Goal: Use online tool/utility: Utilize a website feature to perform a specific function

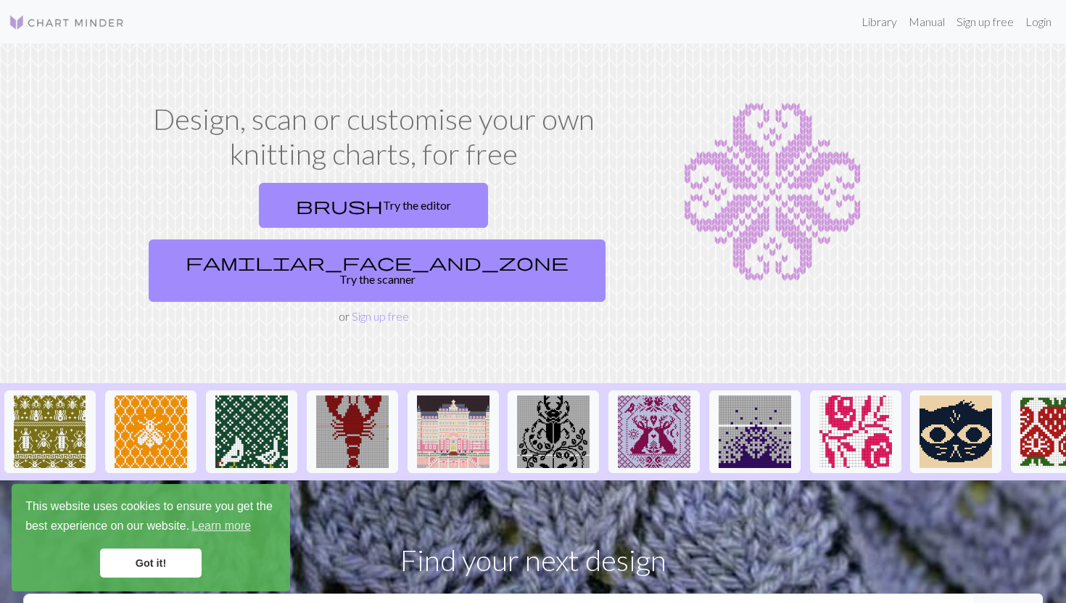
click at [161, 565] on link "Got it!" at bounding box center [151, 562] width 102 height 29
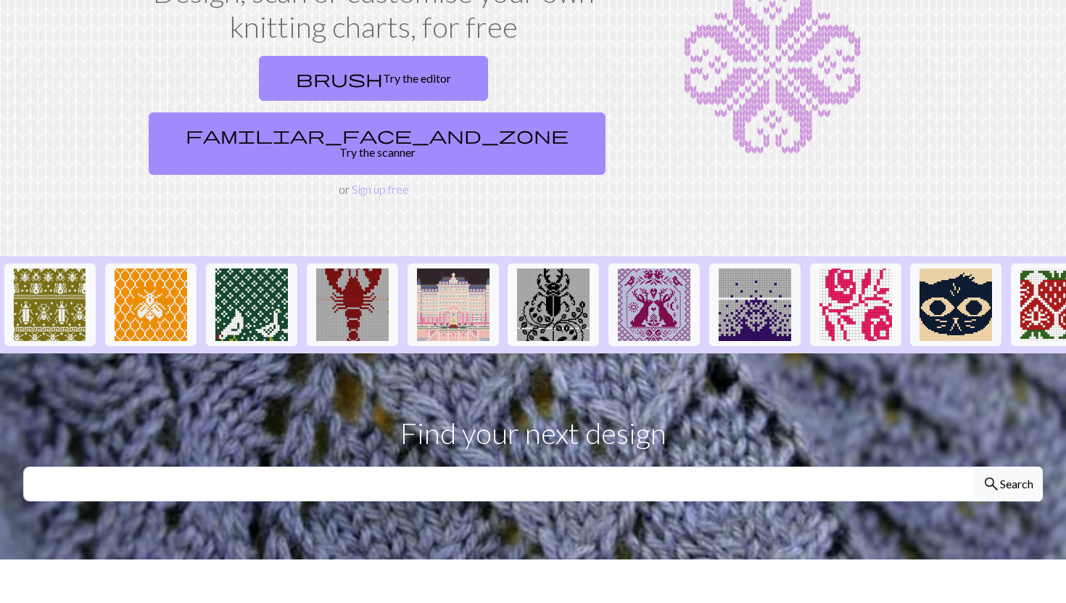
scroll to position [132, 0]
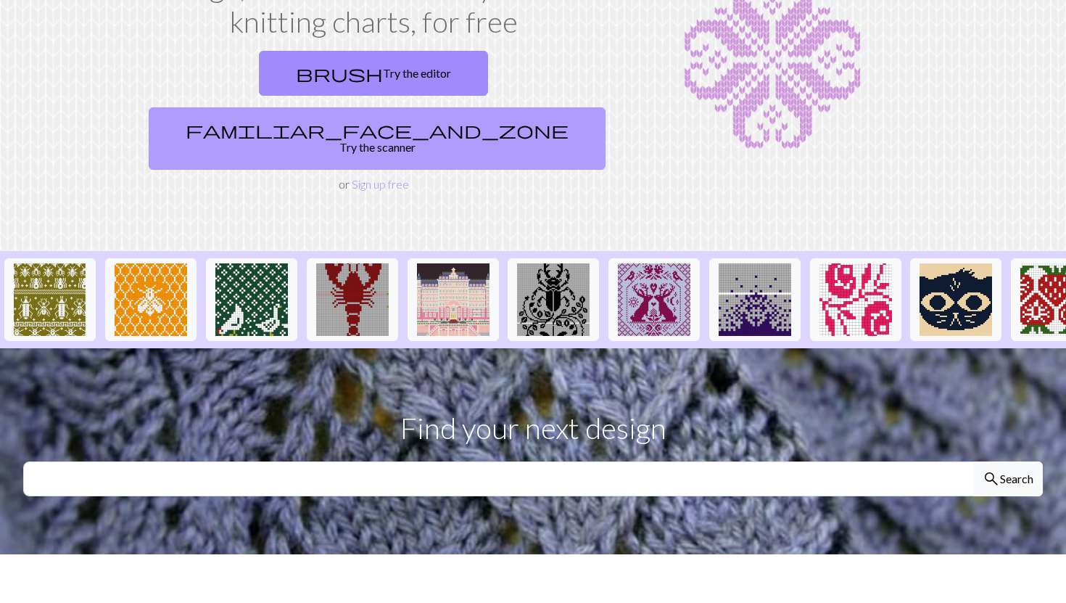
click at [491, 107] on link "familiar_face_and_zone Try the scanner" at bounding box center [377, 138] width 457 height 62
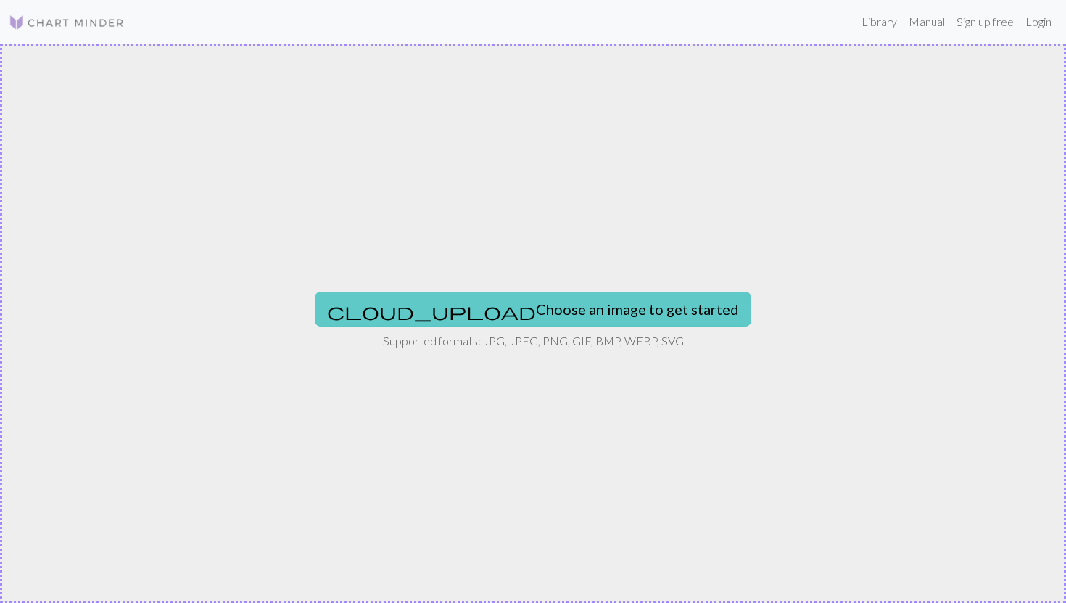
click at [610, 320] on button "cloud_upload Choose an image to get started" at bounding box center [533, 309] width 437 height 35
click at [544, 298] on button "cloud_upload Choose an image to get started" at bounding box center [533, 309] width 437 height 35
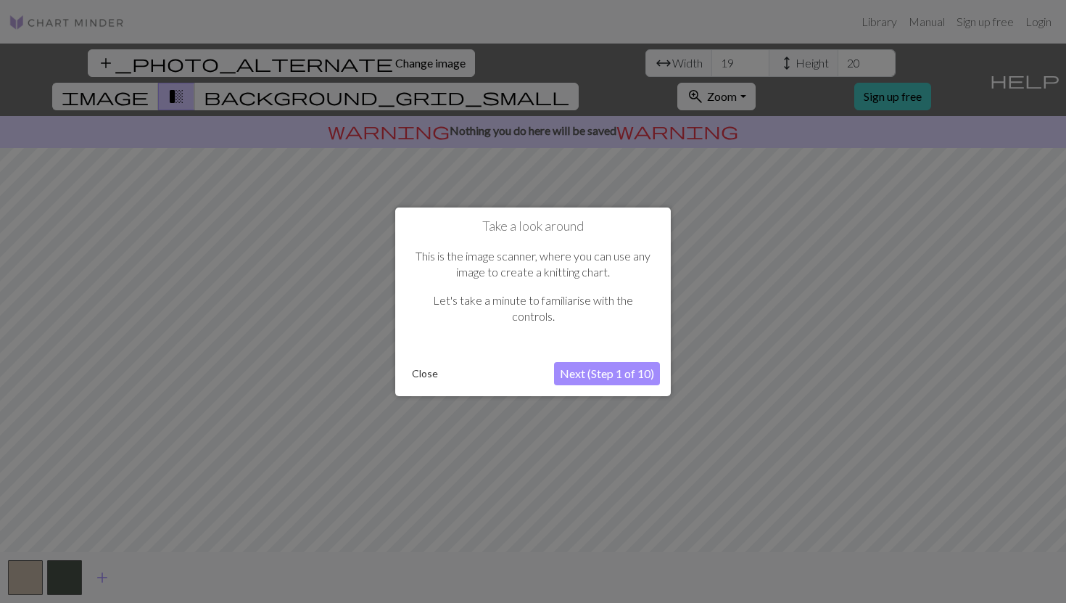
click at [611, 379] on button "Next (Step 1 of 10)" at bounding box center [607, 373] width 106 height 23
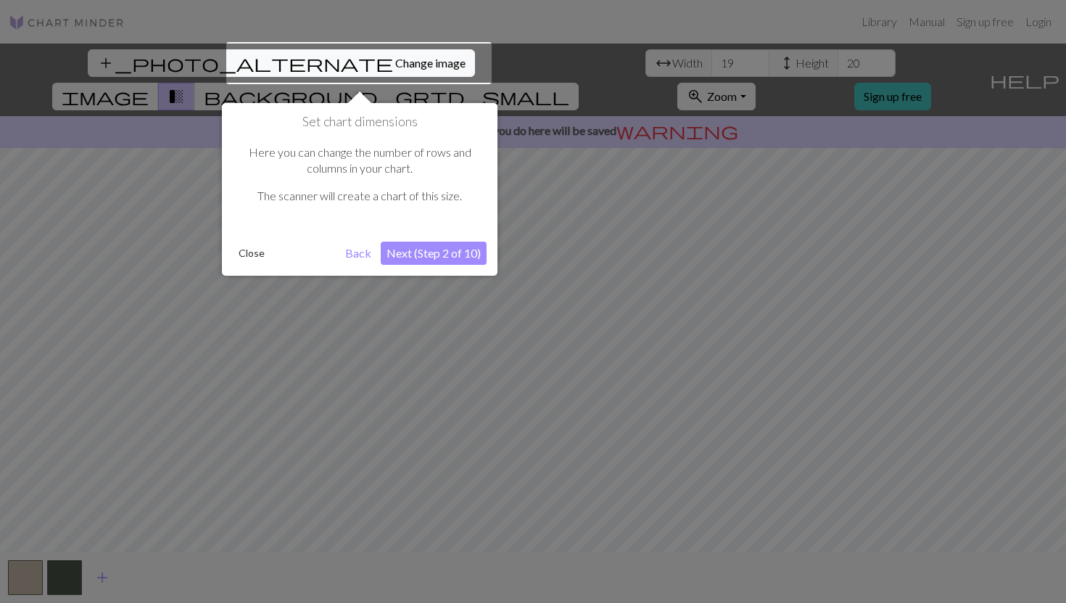
click at [420, 254] on button "Next (Step 2 of 10)" at bounding box center [434, 253] width 106 height 23
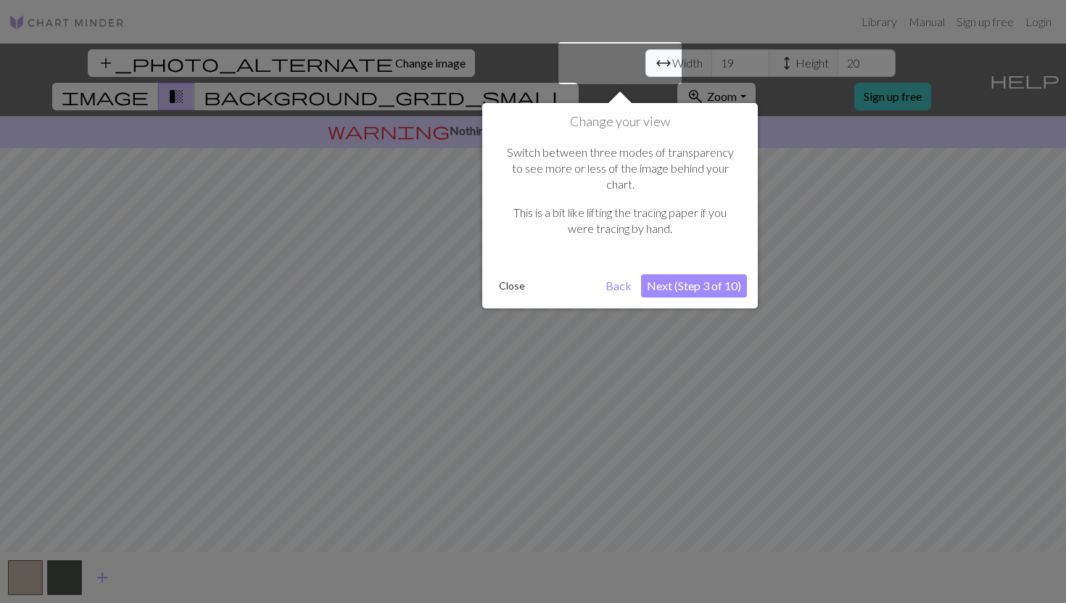
click at [704, 274] on button "Next (Step 3 of 10)" at bounding box center [694, 285] width 106 height 23
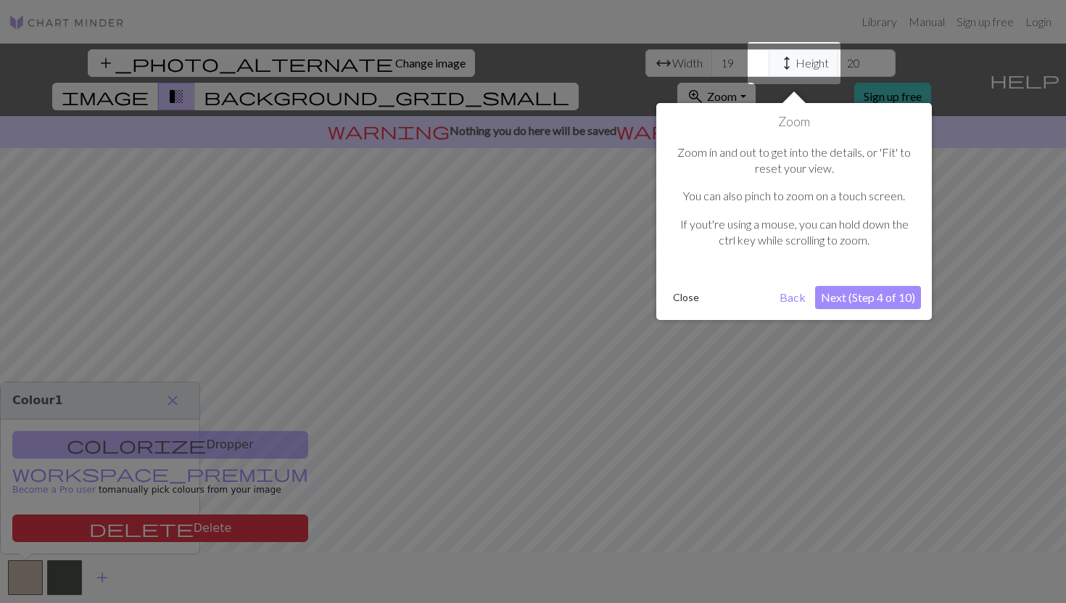
click at [891, 294] on button "Next (Step 4 of 10)" at bounding box center [868, 297] width 106 height 23
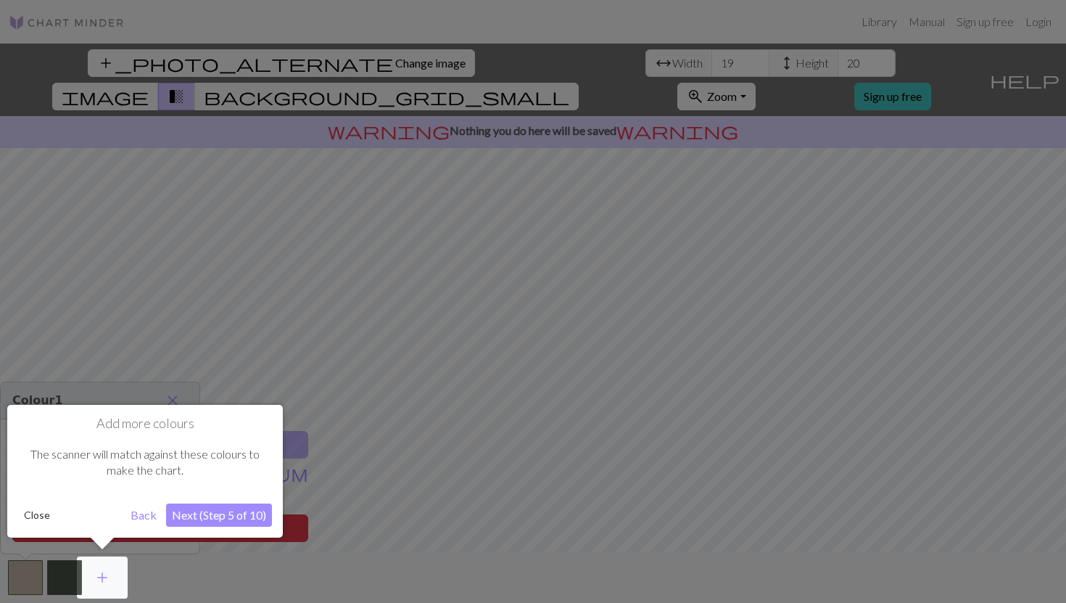
click at [209, 517] on button "Next (Step 5 of 10)" at bounding box center [219, 514] width 106 height 23
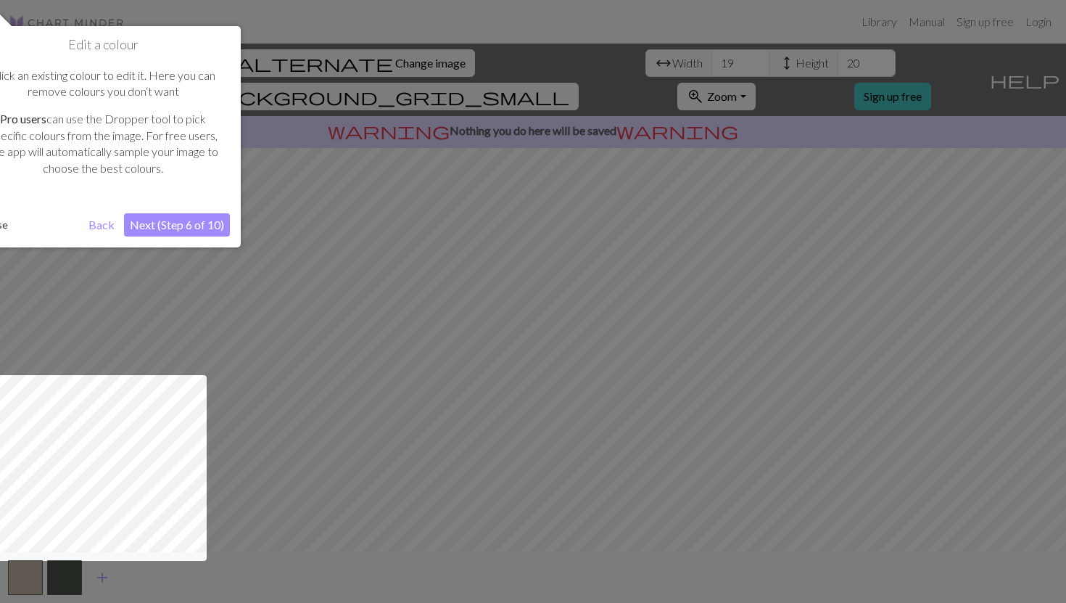
click at [169, 224] on button "Next (Step 6 of 10)" at bounding box center [177, 224] width 106 height 23
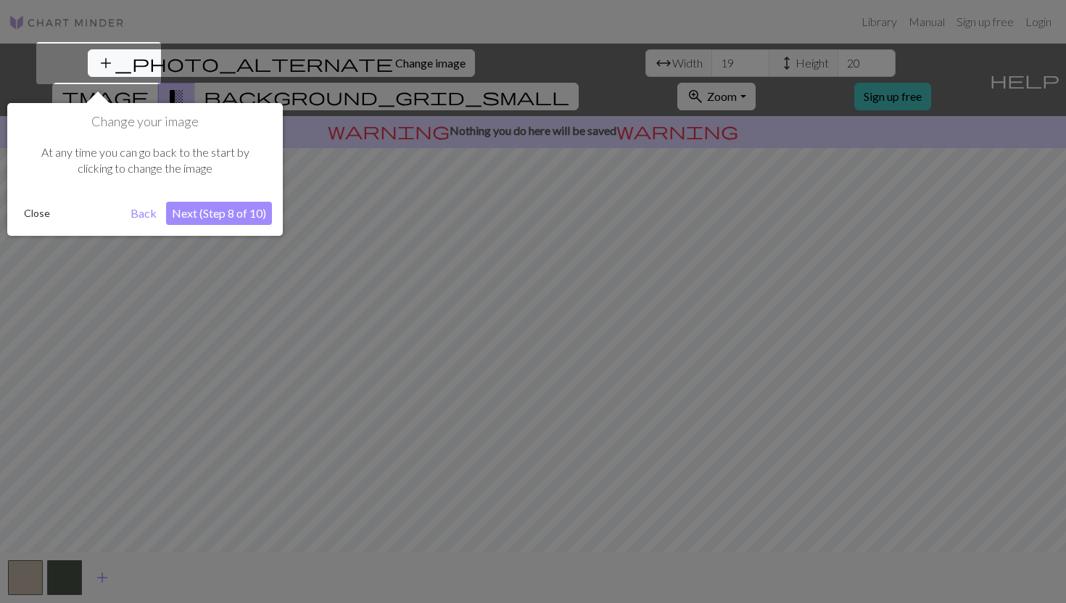
click at [226, 218] on button "Next (Step 8 of 10)" at bounding box center [219, 213] width 106 height 23
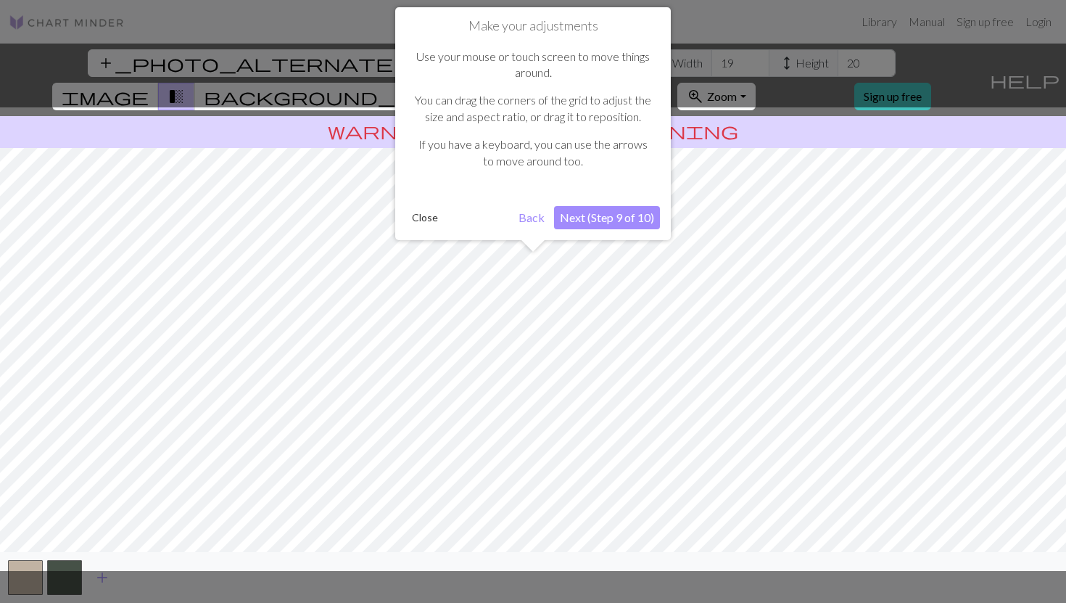
click at [636, 218] on button "Next (Step 9 of 10)" at bounding box center [607, 217] width 106 height 23
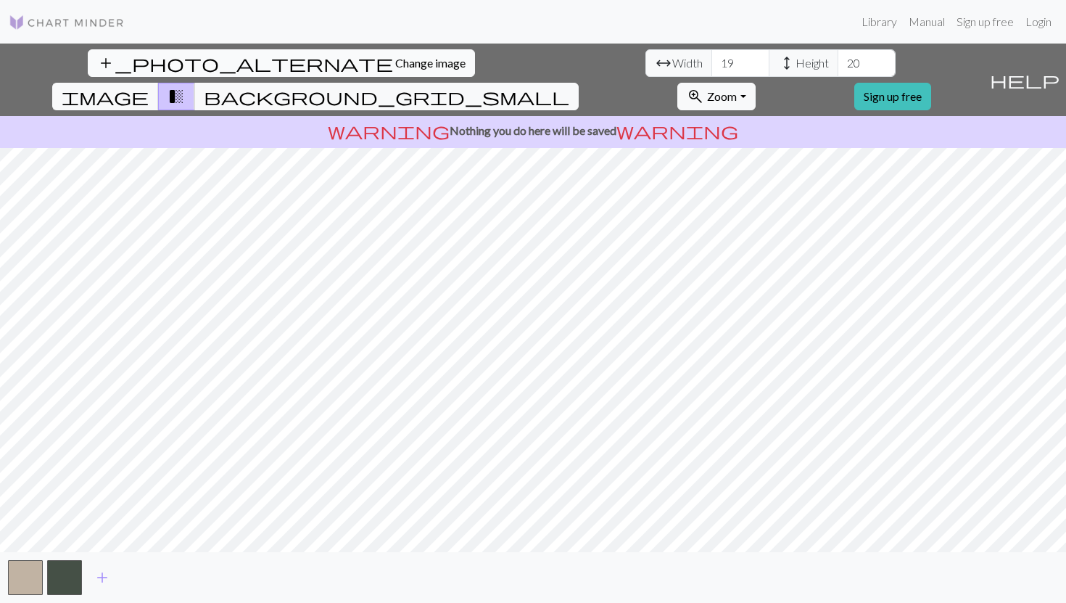
click at [395, 63] on span "Change image" at bounding box center [430, 63] width 70 height 14
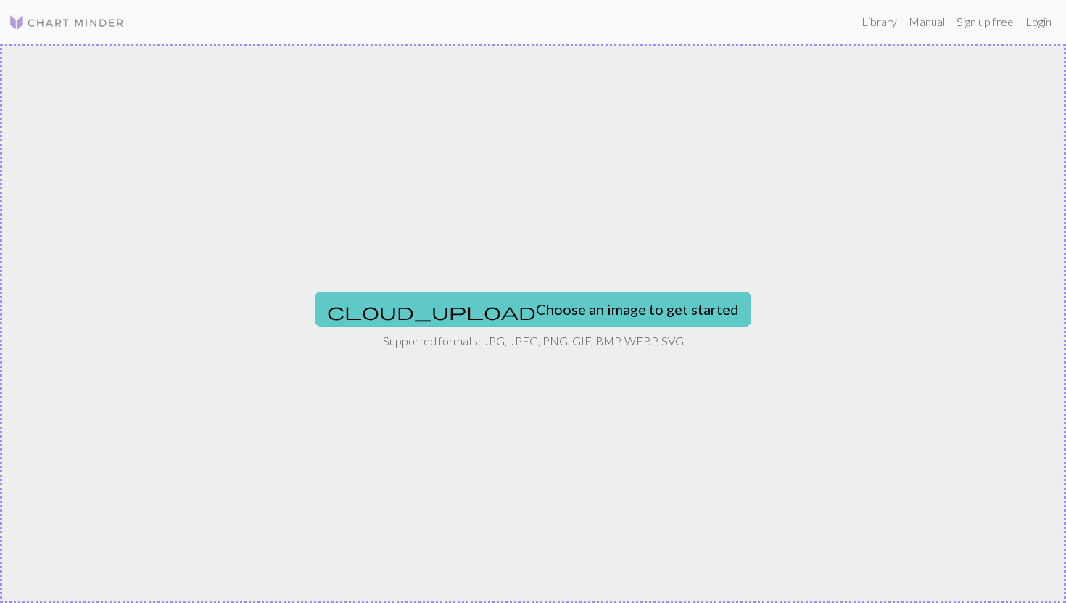
click at [552, 297] on button "cloud_upload Choose an image to get started" at bounding box center [533, 309] width 437 height 35
type input "C:\fakepath\Screenshot [DATE] 1.31.32 PM.png"
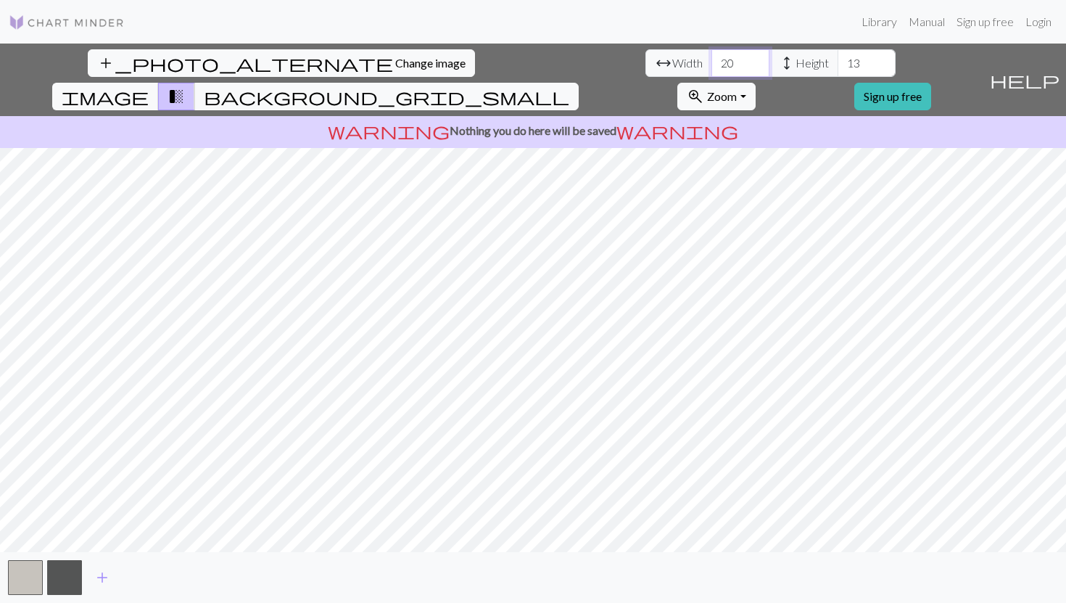
click at [711, 62] on input "20" at bounding box center [740, 63] width 58 height 28
click at [711, 57] on input "20" at bounding box center [740, 63] width 58 height 28
click at [711, 65] on input "20" at bounding box center [740, 63] width 58 height 28
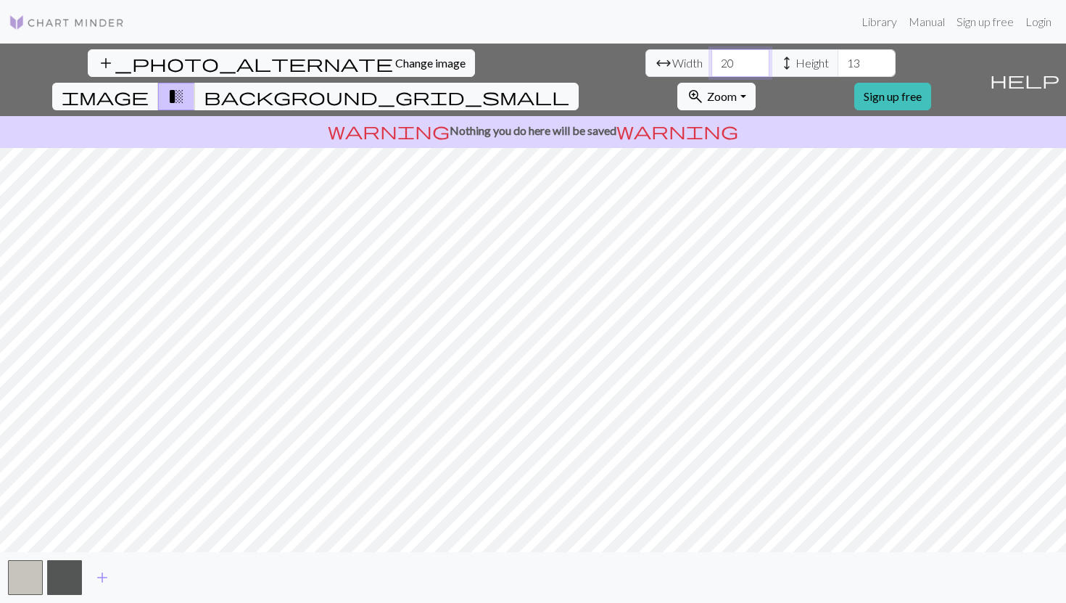
click at [711, 65] on input "20" at bounding box center [740, 63] width 58 height 28
type input "60"
type input "5"
type input "64"
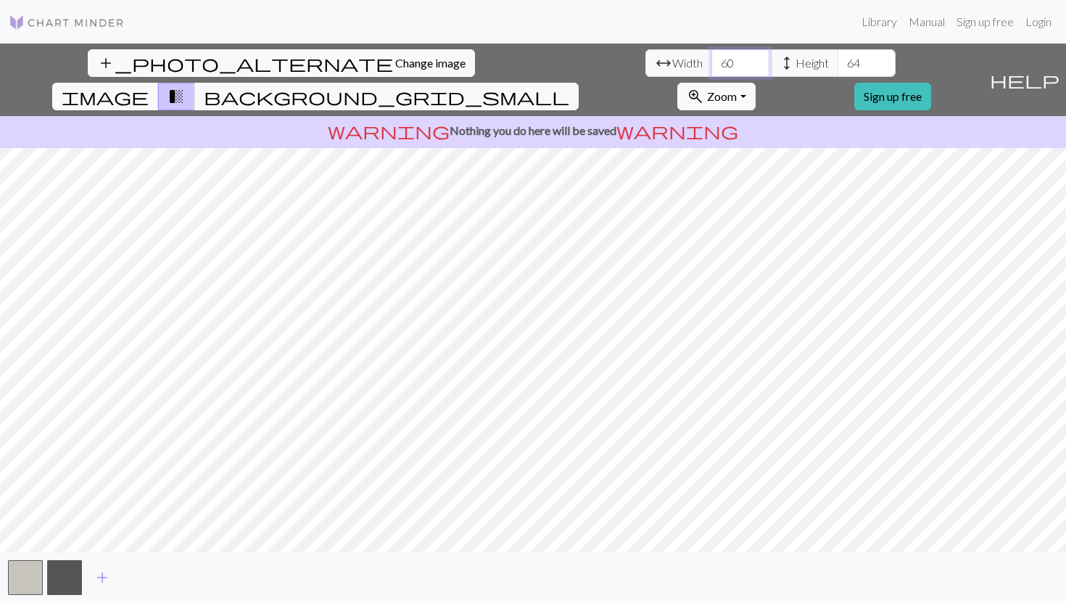
click at [711, 58] on input "60" at bounding box center [740, 63] width 58 height 28
click at [711, 59] on input "60" at bounding box center [740, 63] width 58 height 28
type input "64"
click at [29, 582] on button "button" at bounding box center [25, 577] width 35 height 35
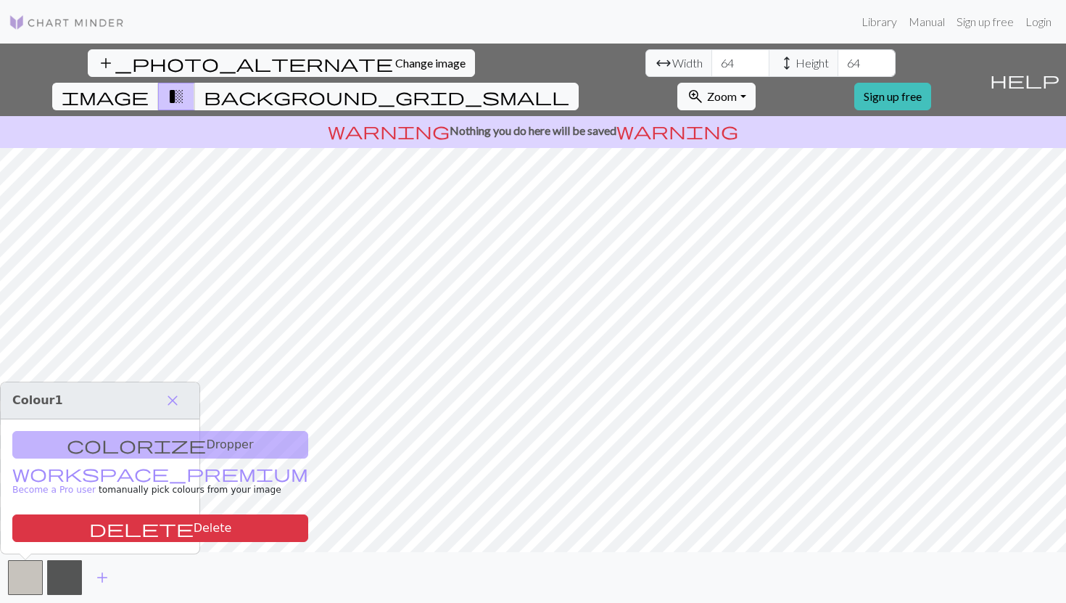
click at [128, 442] on div "colorize Dropper workspace_premium Become a Pro user to manually pick colours f…" at bounding box center [100, 486] width 199 height 134
click at [170, 395] on span "close" at bounding box center [172, 400] width 17 height 20
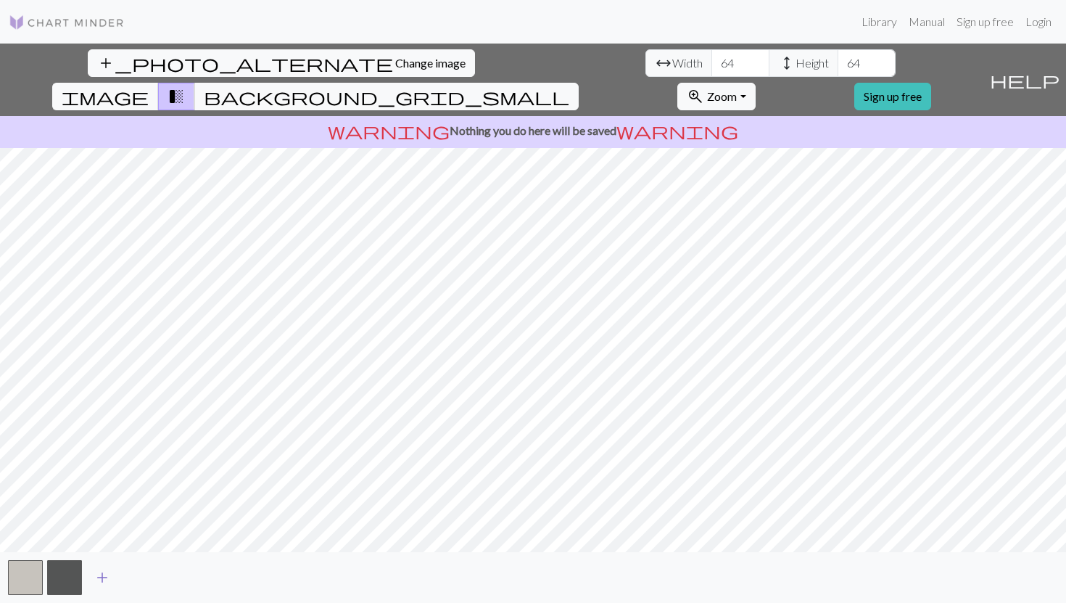
click at [99, 575] on span "add" at bounding box center [102, 577] width 17 height 20
click at [145, 576] on span "add" at bounding box center [141, 577] width 17 height 20
click at [184, 576] on span "add" at bounding box center [180, 577] width 17 height 20
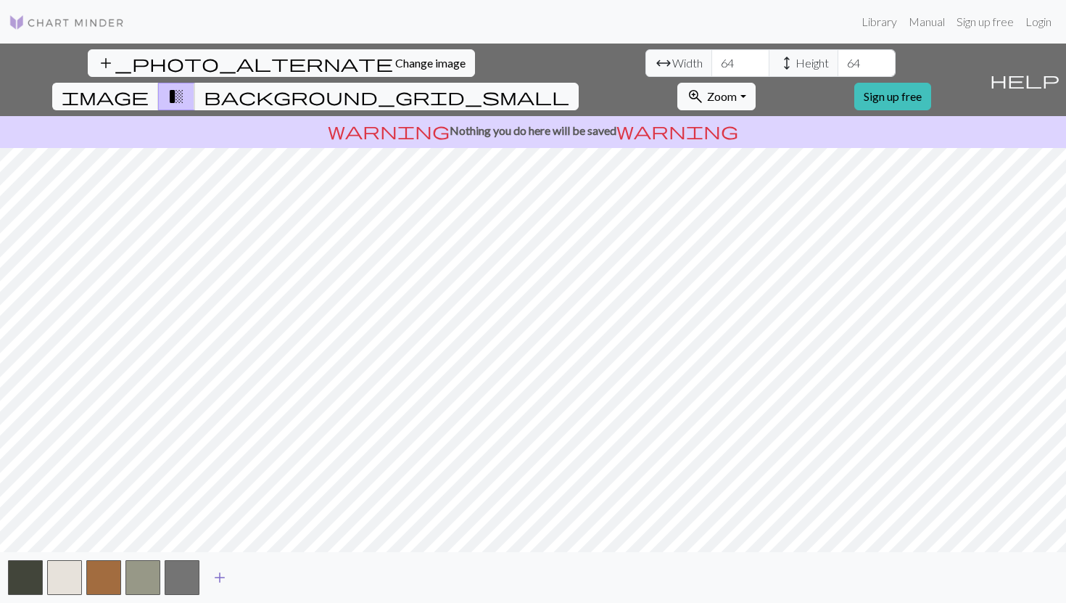
click at [216, 570] on span "add" at bounding box center [219, 577] width 17 height 20
click at [263, 577] on span "add" at bounding box center [258, 577] width 17 height 20
click at [299, 577] on span "add" at bounding box center [297, 577] width 17 height 20
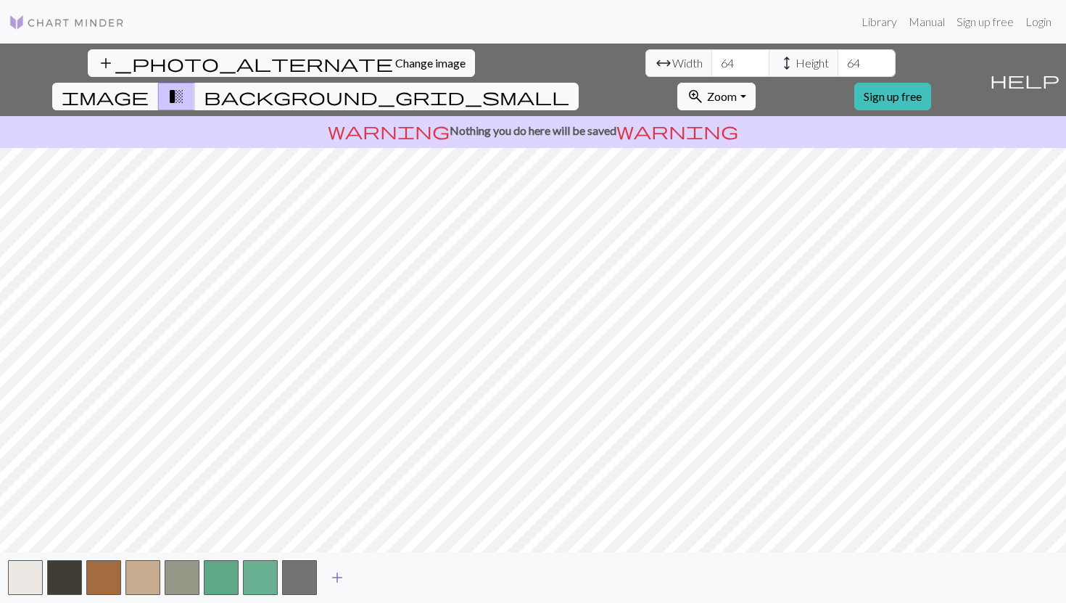
click at [340, 576] on span "add" at bounding box center [337, 577] width 17 height 20
click at [569, 86] on span "background_grid_small" at bounding box center [387, 96] width 366 height 20
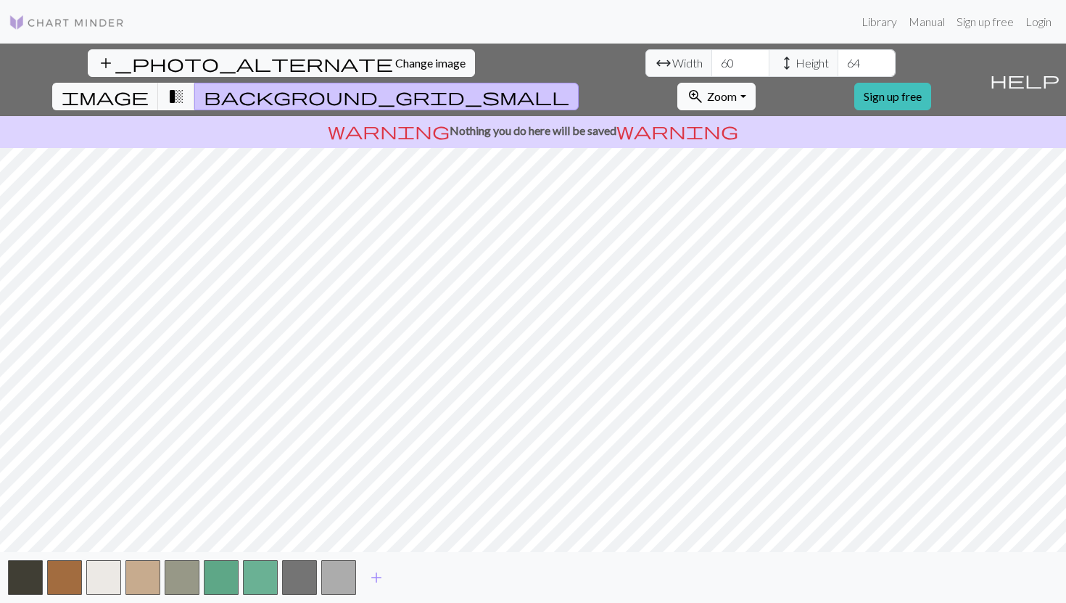
click at [737, 89] on span "Zoom" at bounding box center [722, 96] width 30 height 14
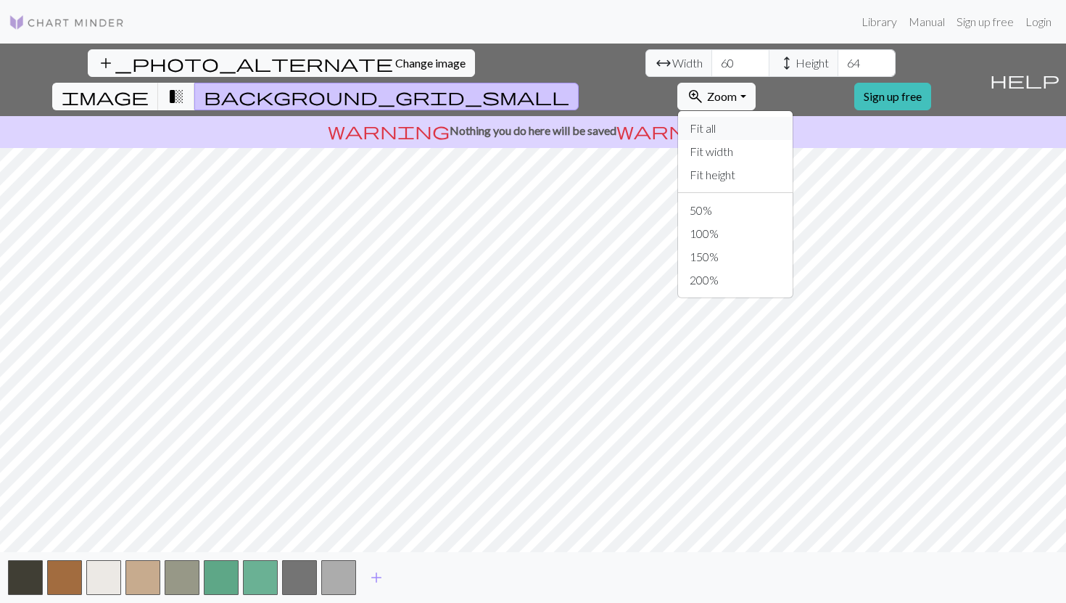
click at [793, 117] on button "Fit all" at bounding box center [735, 128] width 115 height 23
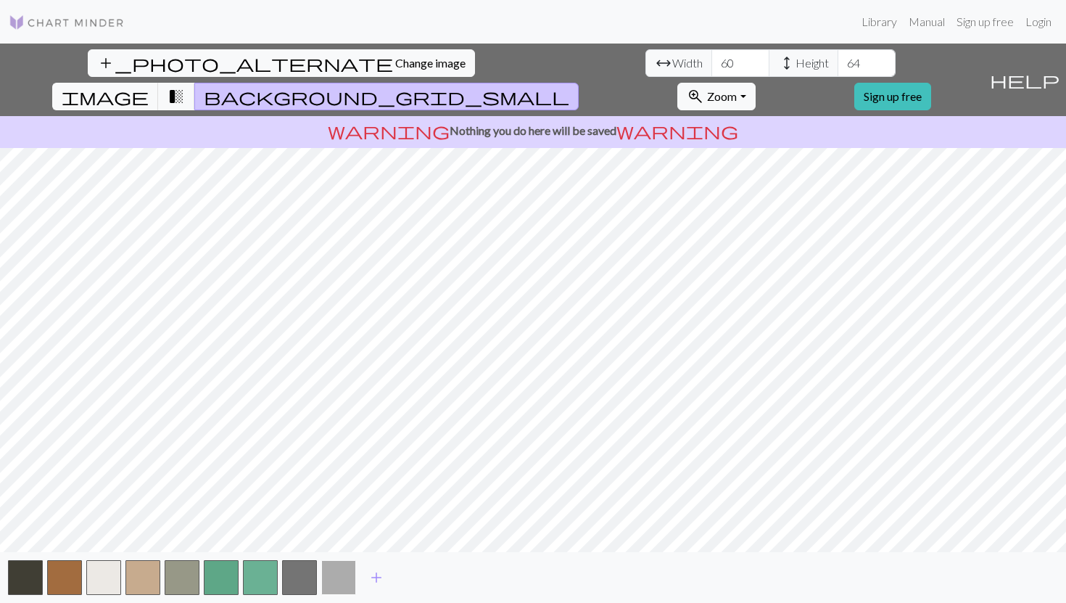
click at [335, 579] on button "button" at bounding box center [338, 577] width 35 height 35
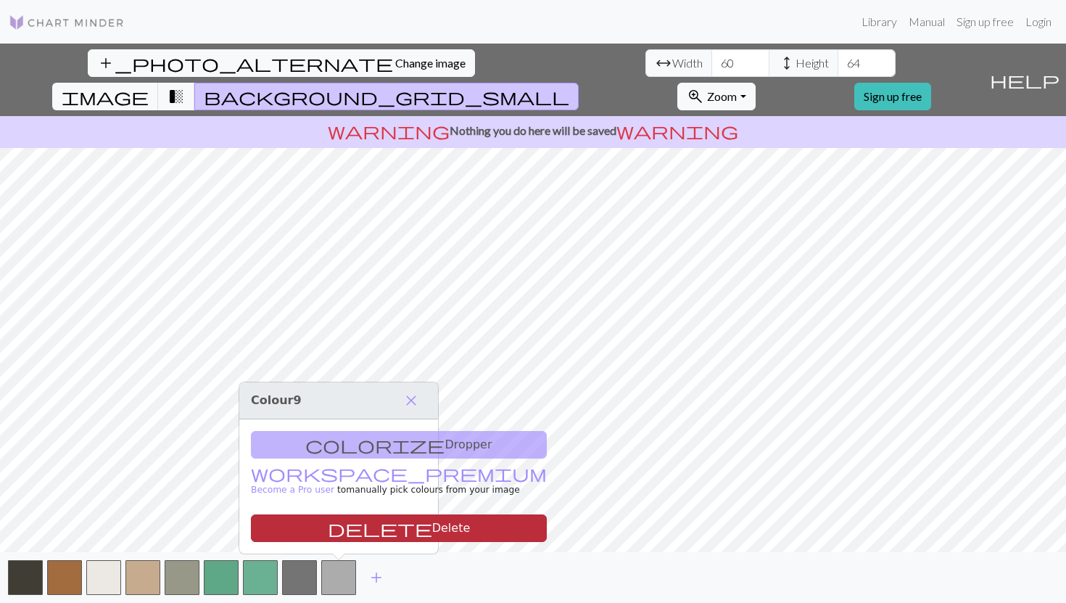
click at [352, 520] on button "delete Delete" at bounding box center [399, 528] width 296 height 28
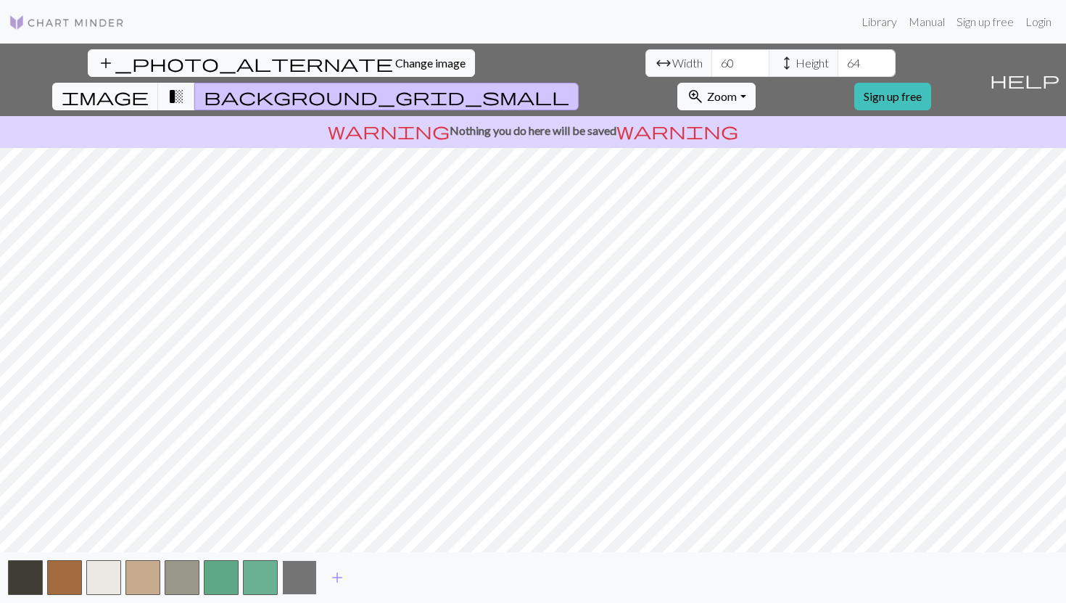
click at [310, 576] on button "button" at bounding box center [299, 577] width 35 height 35
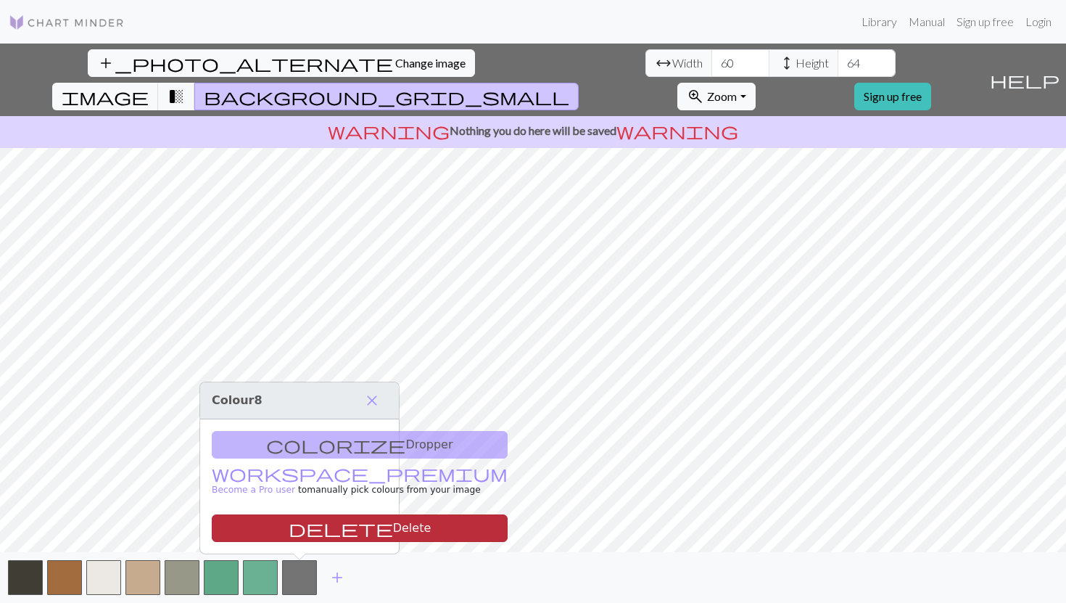
click at [329, 532] on button "delete Delete" at bounding box center [360, 528] width 296 height 28
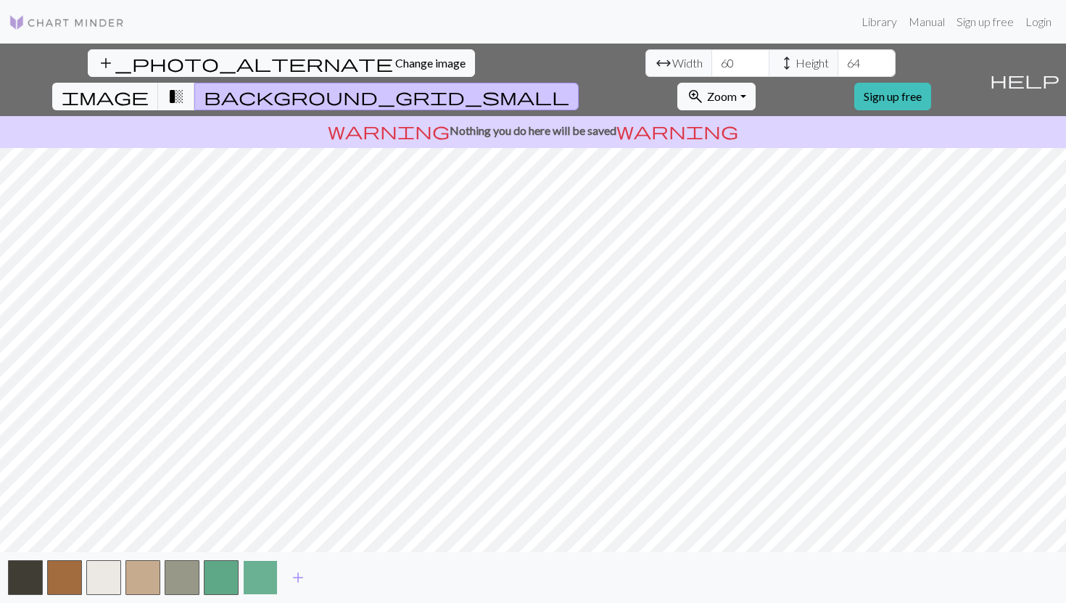
click at [264, 579] on button "button" at bounding box center [260, 577] width 35 height 35
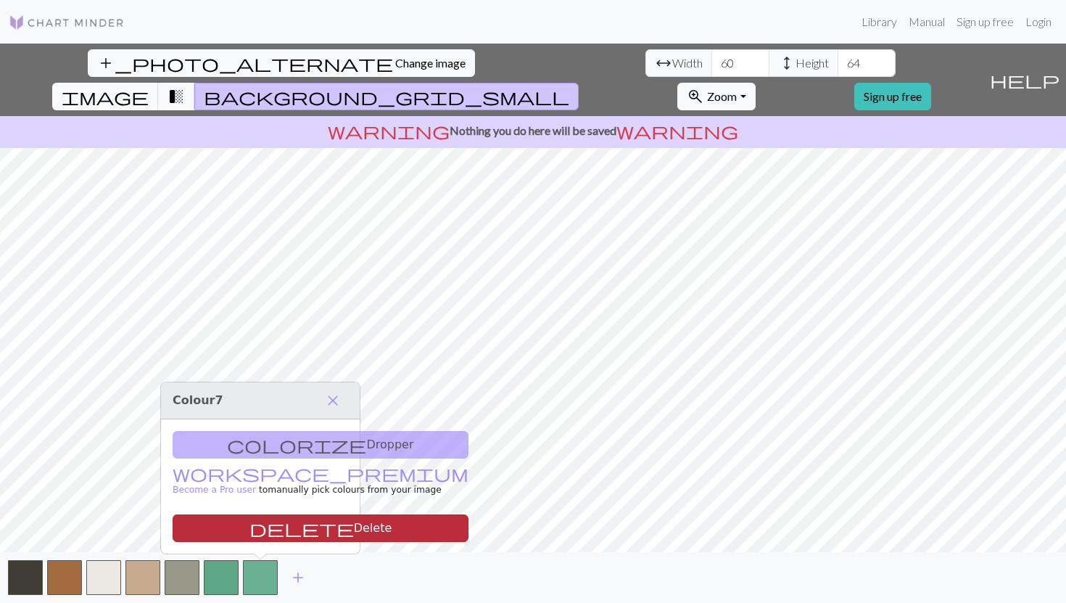
click at [318, 528] on button "delete Delete" at bounding box center [321, 528] width 296 height 28
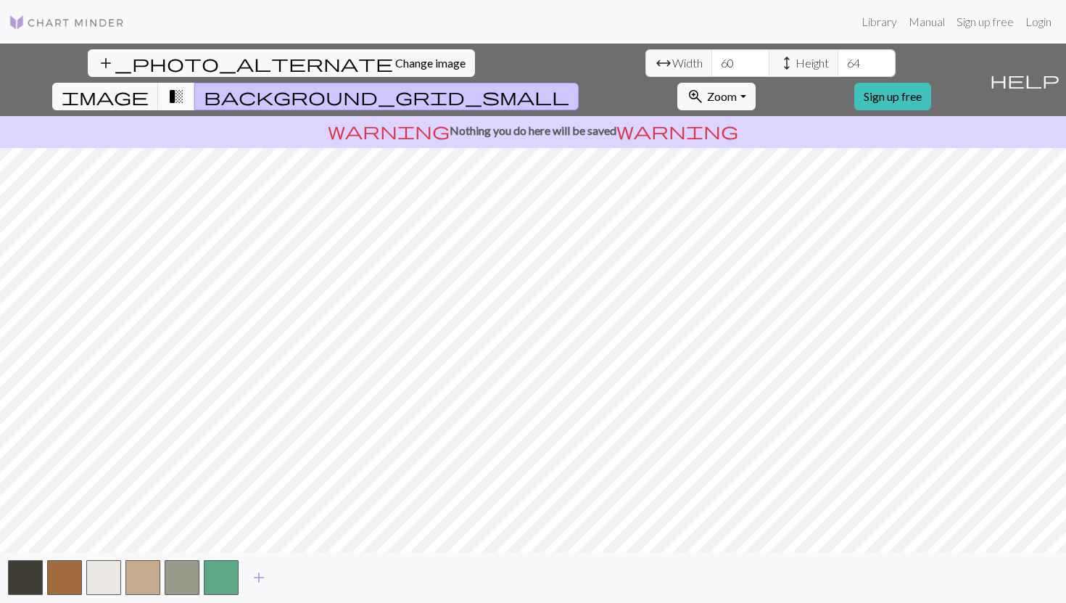
click at [185, 86] on span "transition_fade" at bounding box center [176, 96] width 17 height 20
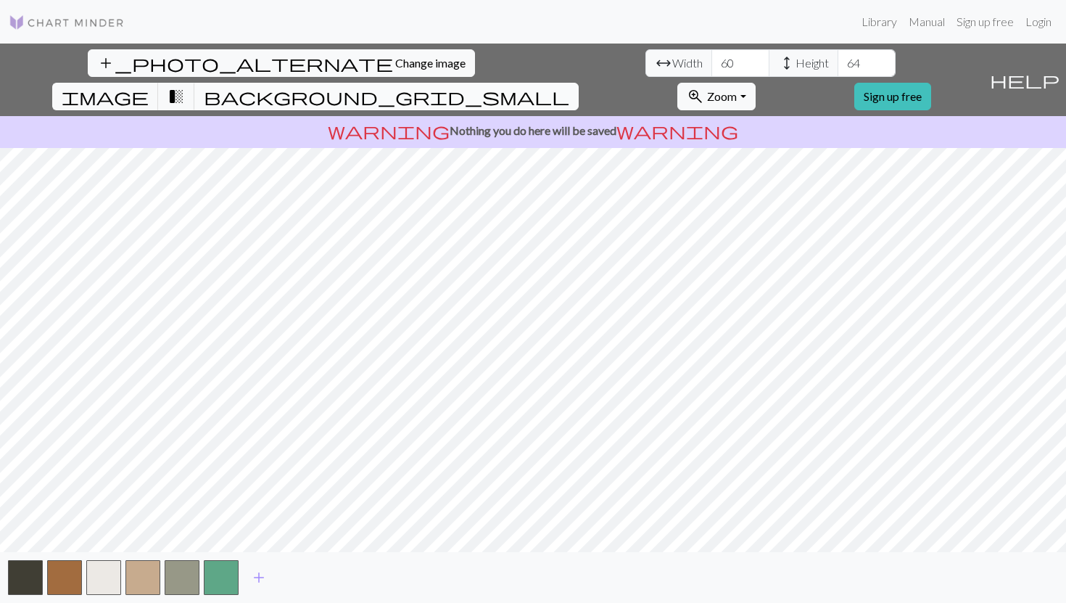
click at [569, 86] on span "background_grid_small" at bounding box center [387, 96] width 366 height 20
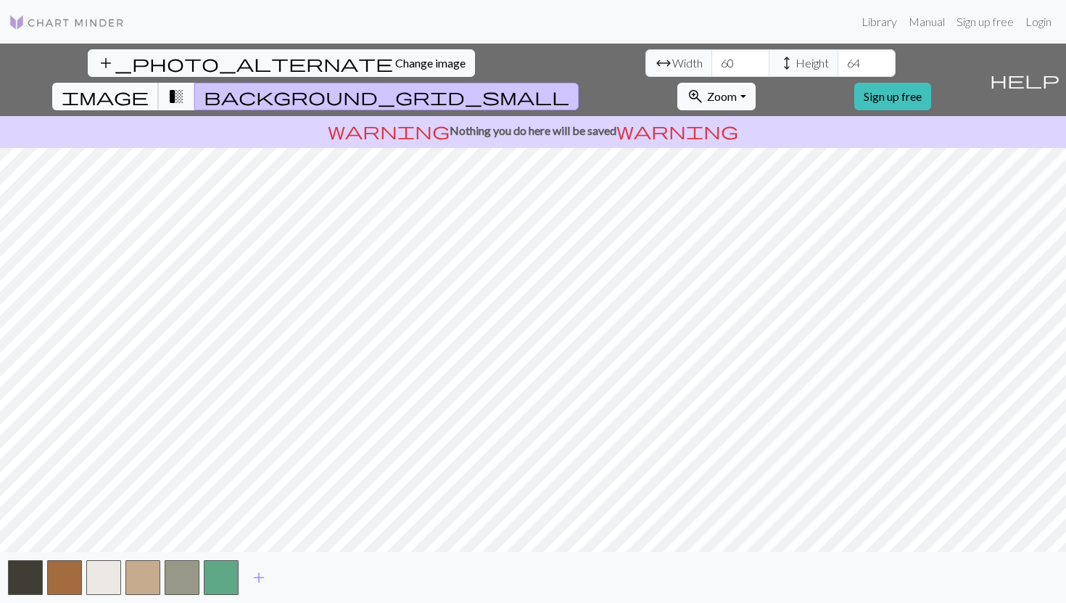
click at [149, 86] on span "image" at bounding box center [105, 96] width 87 height 20
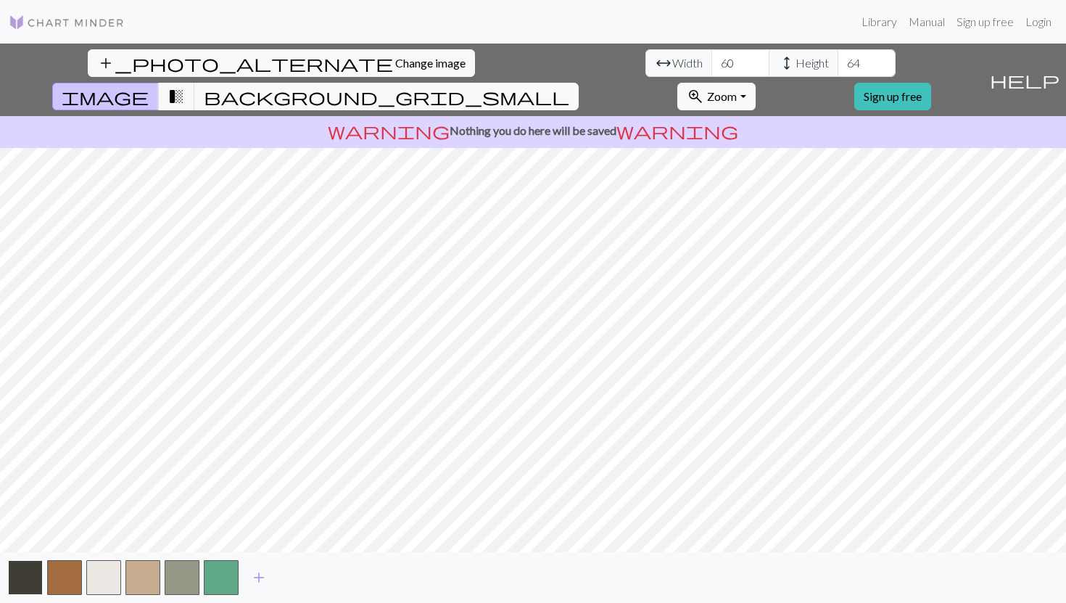
click at [30, 577] on button "button" at bounding box center [25, 577] width 35 height 35
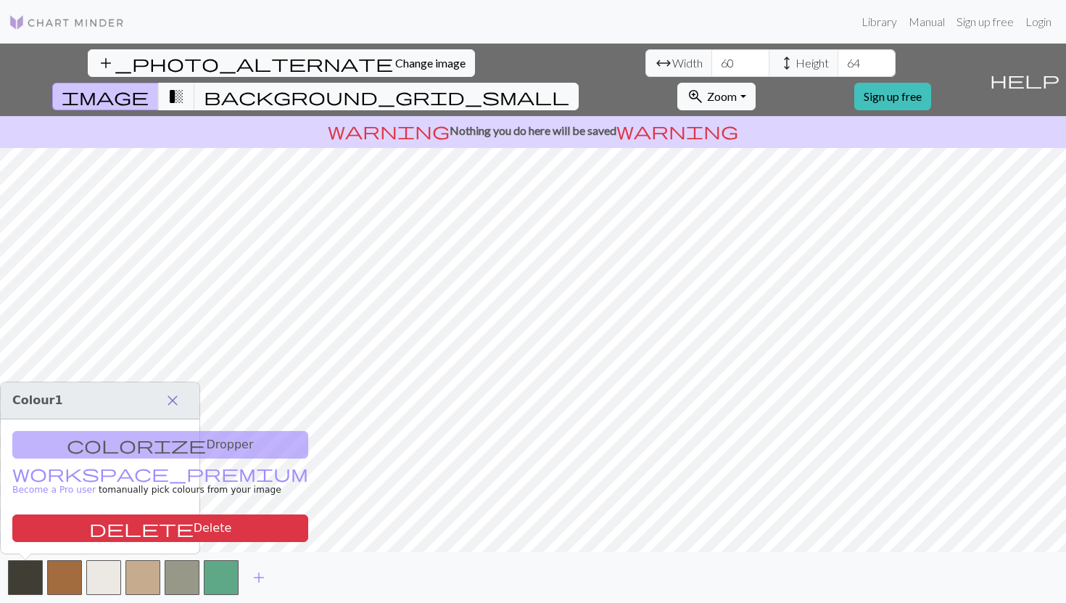
click at [173, 403] on span "close" at bounding box center [172, 400] width 17 height 20
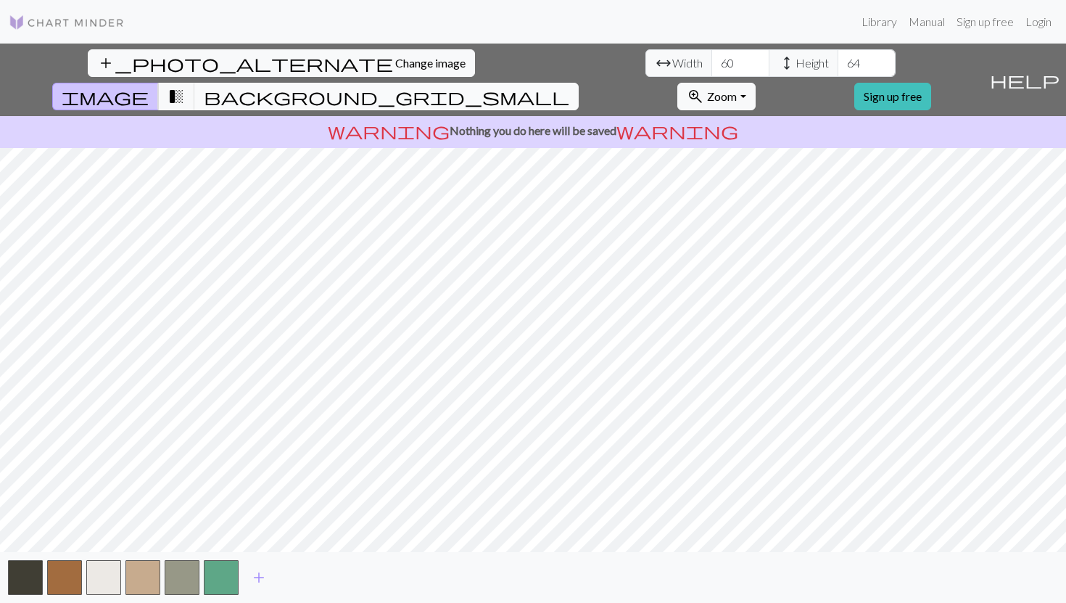
click at [569, 86] on span "background_grid_small" at bounding box center [387, 96] width 366 height 20
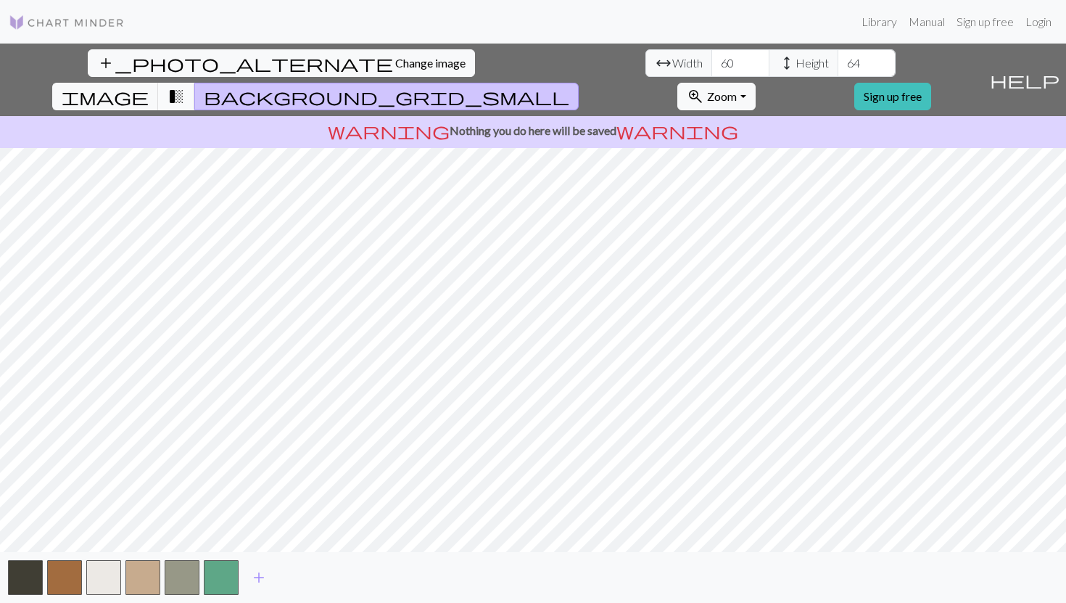
click at [195, 83] on button "transition_fade" at bounding box center [176, 97] width 37 height 28
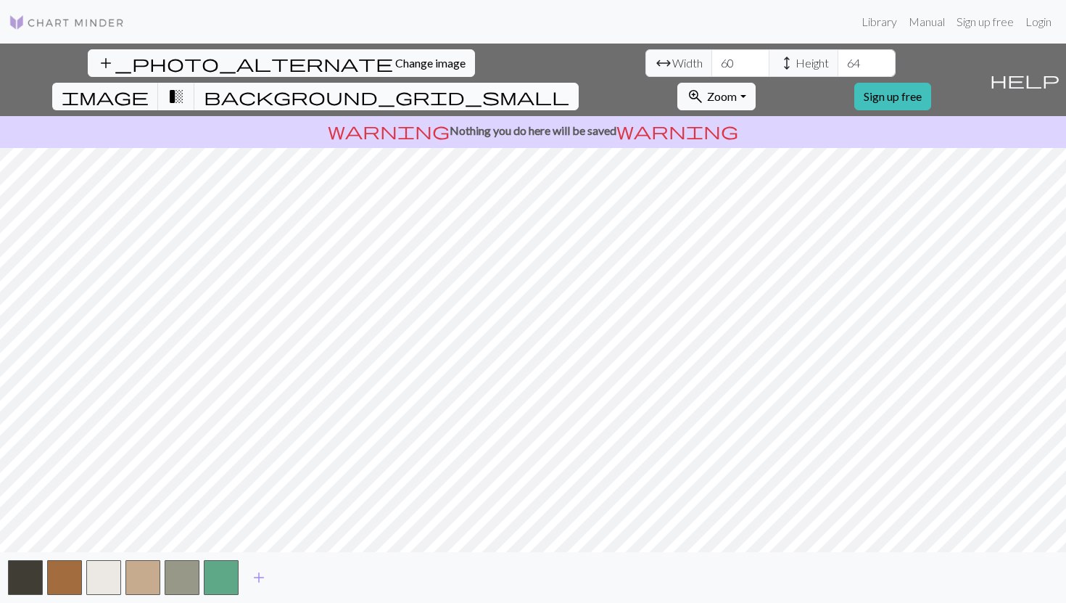
click at [569, 86] on span "background_grid_small" at bounding box center [387, 96] width 366 height 20
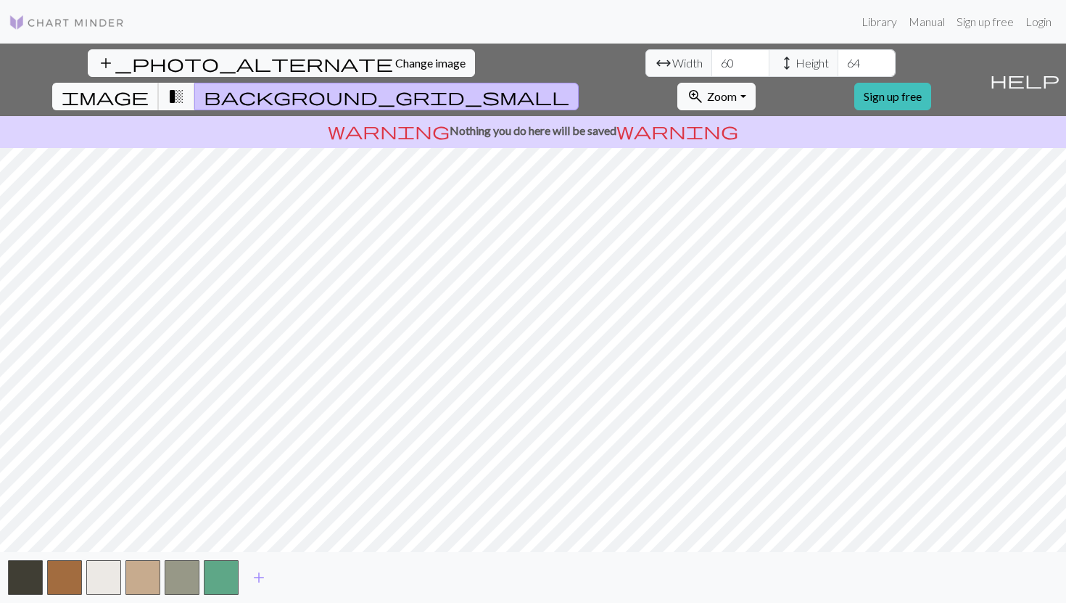
click at [149, 86] on span "image" at bounding box center [105, 96] width 87 height 20
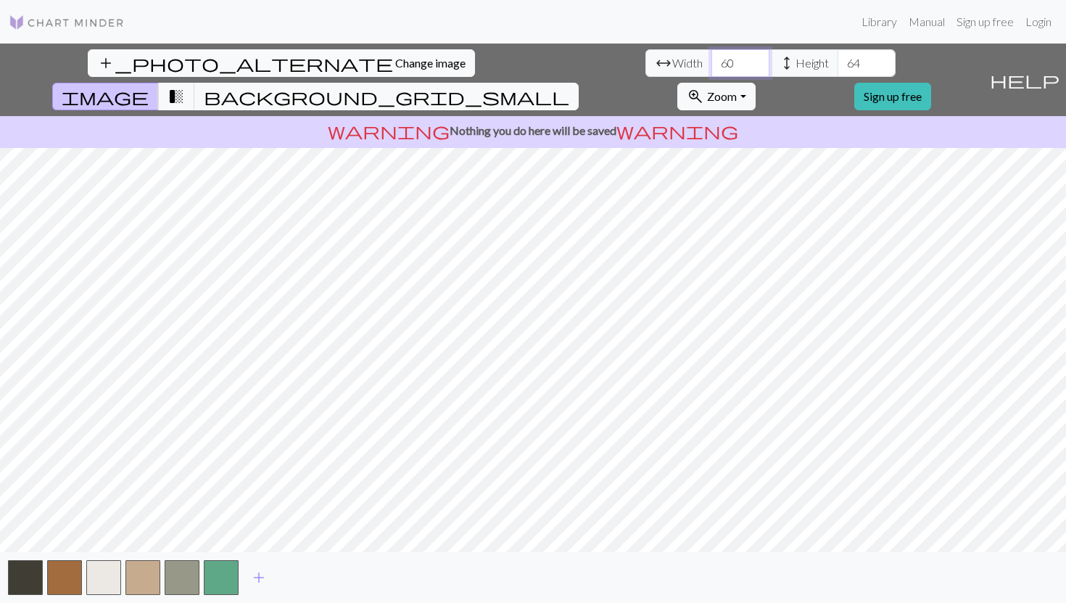
click at [711, 61] on input "60" at bounding box center [740, 63] width 58 height 28
click at [711, 61] on input "65" at bounding box center [740, 63] width 58 height 28
click at [711, 61] on input "66" at bounding box center [740, 63] width 58 height 28
click at [711, 67] on input "65" at bounding box center [740, 63] width 58 height 28
click at [711, 67] on input "64" at bounding box center [740, 63] width 58 height 28
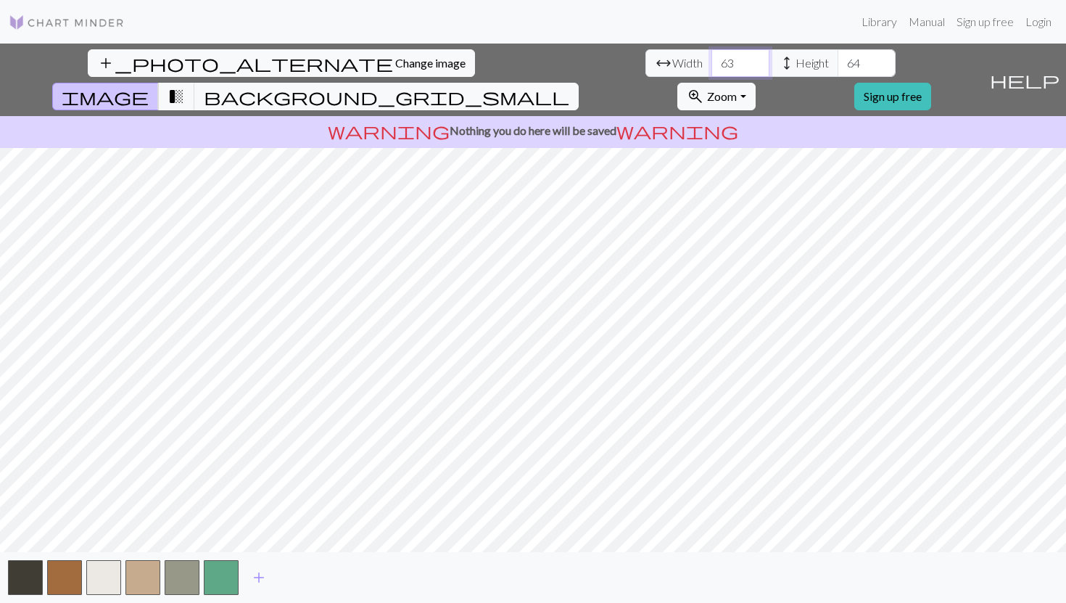
click at [711, 67] on input "63" at bounding box center [740, 63] width 58 height 28
click at [711, 67] on input "62" at bounding box center [740, 63] width 58 height 28
click at [711, 69] on input "61" at bounding box center [740, 63] width 58 height 28
click at [711, 69] on input "60" at bounding box center [740, 63] width 58 height 28
click at [711, 69] on input "59" at bounding box center [740, 63] width 58 height 28
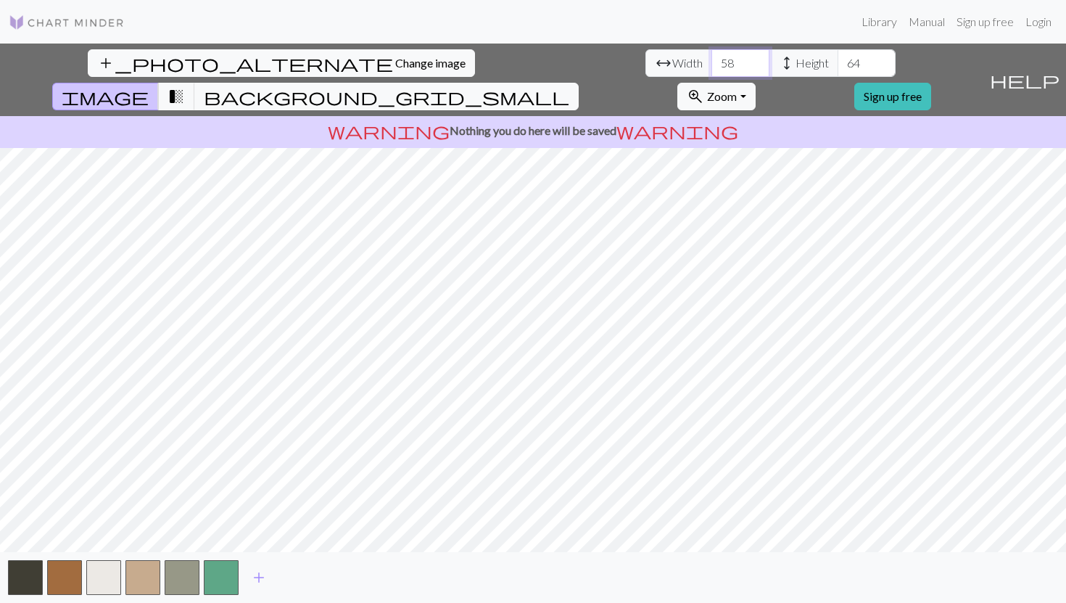
click at [711, 69] on input "58" at bounding box center [740, 63] width 58 height 28
click at [711, 69] on input "57" at bounding box center [740, 63] width 58 height 28
click at [711, 69] on input "56" at bounding box center [740, 63] width 58 height 28
click at [711, 69] on input "55" at bounding box center [740, 63] width 58 height 28
click at [711, 69] on input "54" at bounding box center [740, 63] width 58 height 28
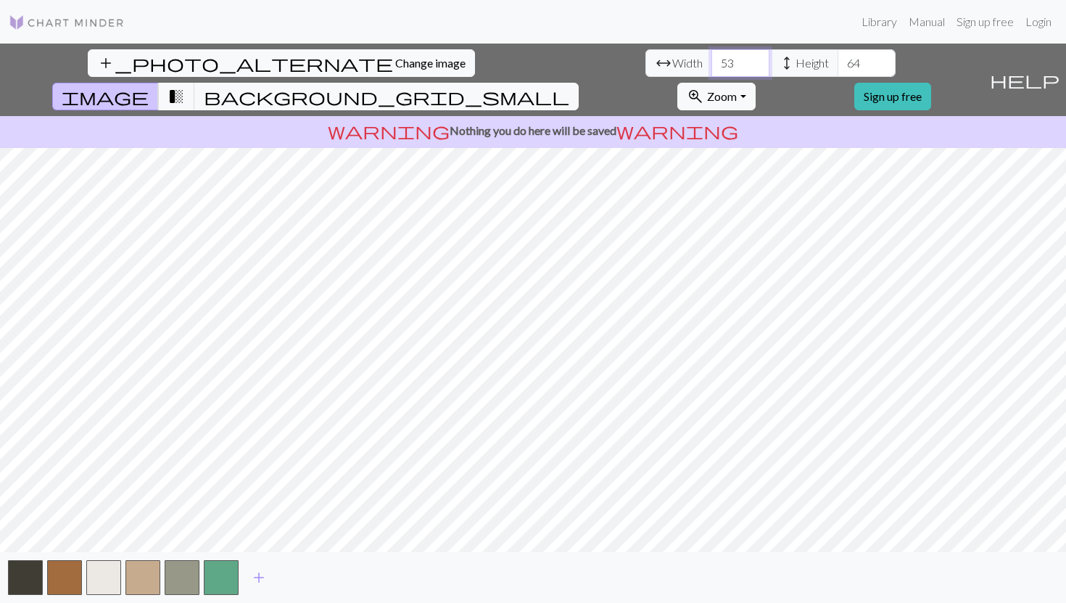
click at [711, 69] on input "53" at bounding box center [740, 63] width 58 height 28
click at [711, 56] on input "57" at bounding box center [740, 63] width 58 height 28
click at [711, 69] on input "56" at bounding box center [740, 63] width 58 height 28
click at [711, 69] on input "55" at bounding box center [740, 63] width 58 height 28
click at [711, 69] on input "54" at bounding box center [740, 63] width 58 height 28
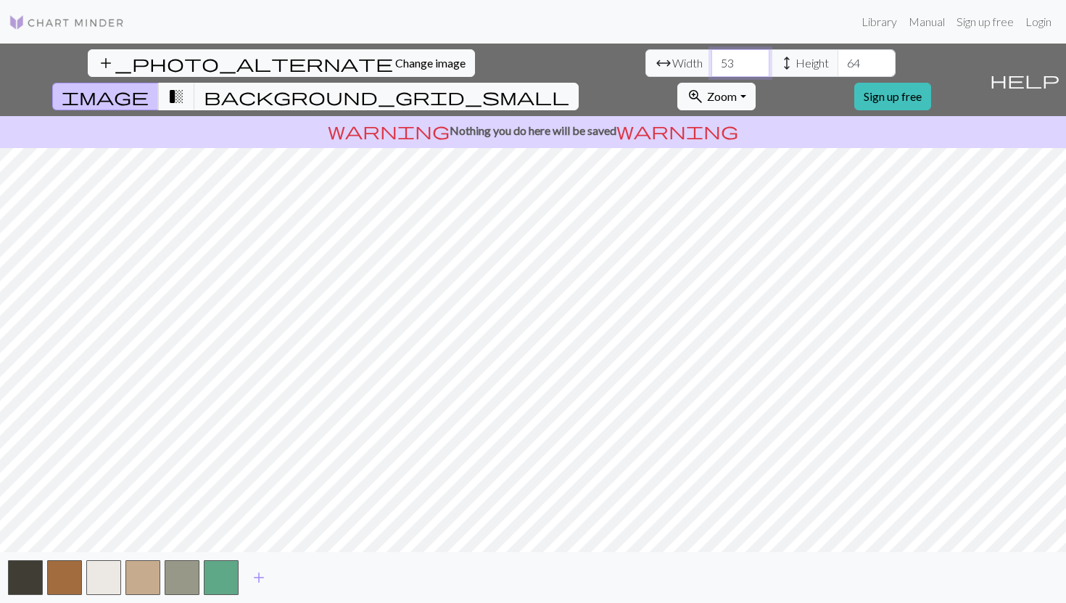
click at [711, 69] on input "53" at bounding box center [740, 63] width 58 height 28
click at [711, 69] on input "52" at bounding box center [740, 63] width 58 height 28
type input "51"
click at [711, 69] on input "51" at bounding box center [740, 63] width 58 height 28
click at [838, 69] on input "63" at bounding box center [867, 63] width 58 height 28
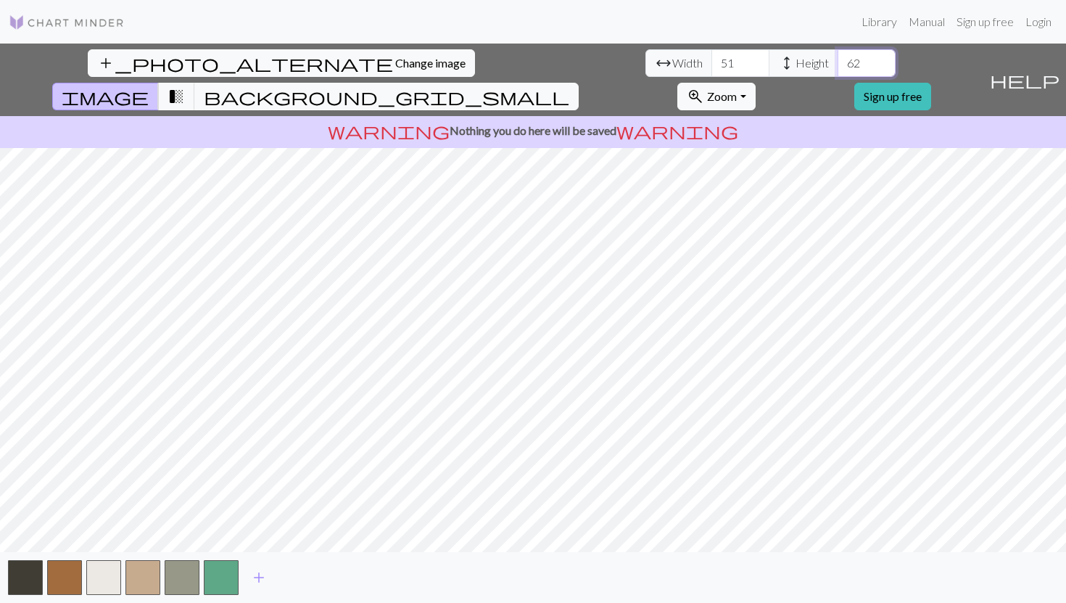
click at [838, 69] on input "62" at bounding box center [867, 63] width 58 height 28
click at [838, 69] on input "61" at bounding box center [867, 63] width 58 height 28
click at [838, 69] on input "60" at bounding box center [867, 63] width 58 height 28
click at [838, 69] on input "59" at bounding box center [867, 63] width 58 height 28
click at [838, 69] on input "58" at bounding box center [867, 63] width 58 height 28
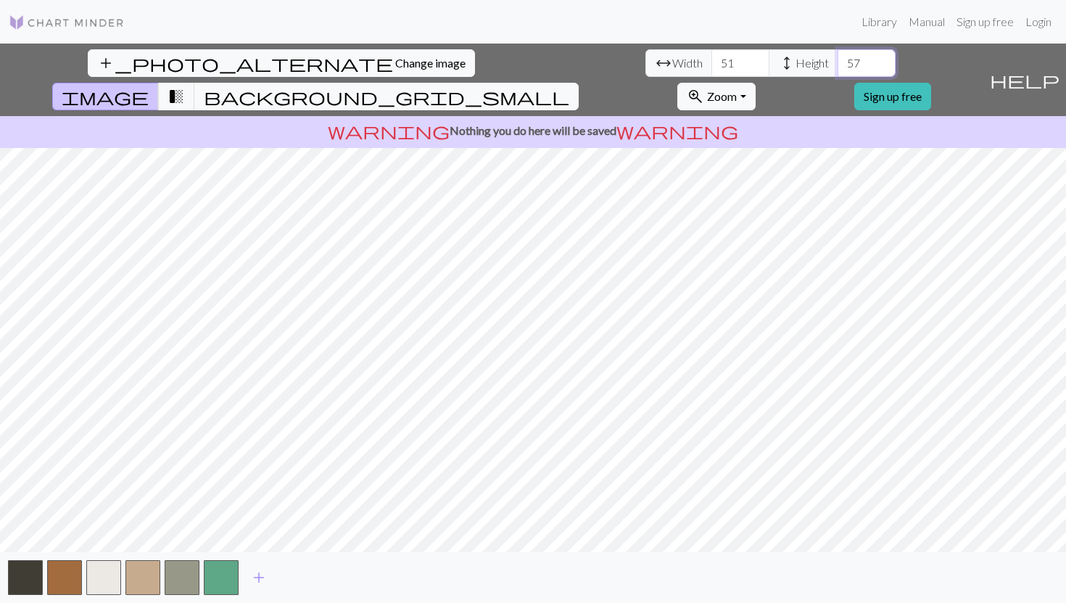
click at [838, 69] on input "57" at bounding box center [867, 63] width 58 height 28
click at [838, 69] on input "56" at bounding box center [867, 63] width 58 height 28
click at [838, 69] on input "55" at bounding box center [867, 63] width 58 height 28
click at [838, 69] on input "54" at bounding box center [867, 63] width 58 height 28
click at [838, 69] on input "53" at bounding box center [867, 63] width 58 height 28
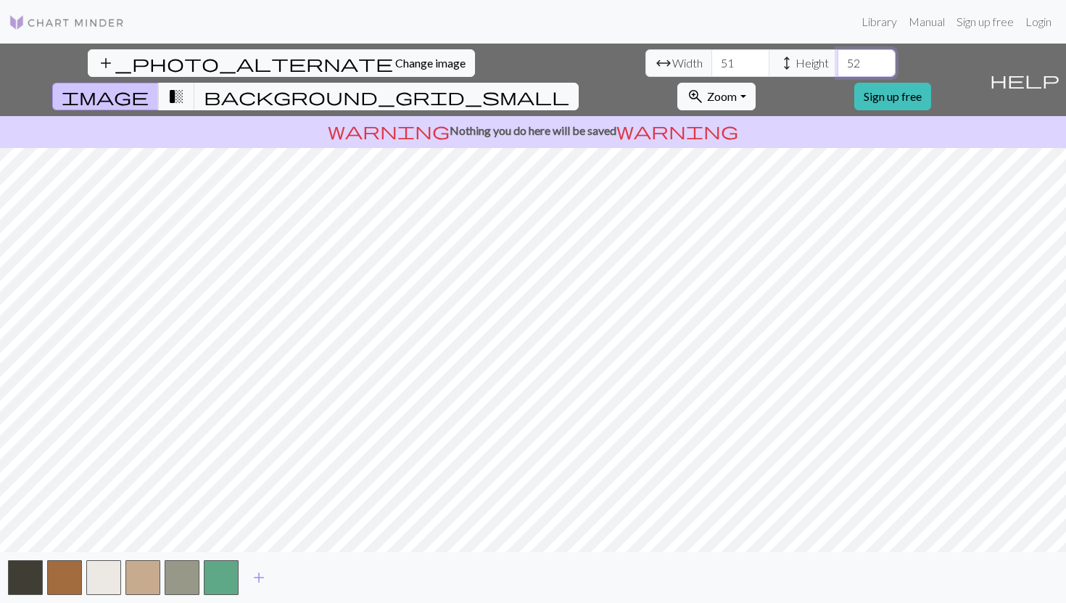
click at [838, 69] on input "52" at bounding box center [867, 63] width 58 height 28
click at [838, 69] on input "51" at bounding box center [867, 63] width 58 height 28
type input "52"
click at [838, 59] on input "52" at bounding box center [867, 63] width 58 height 28
type input "52"
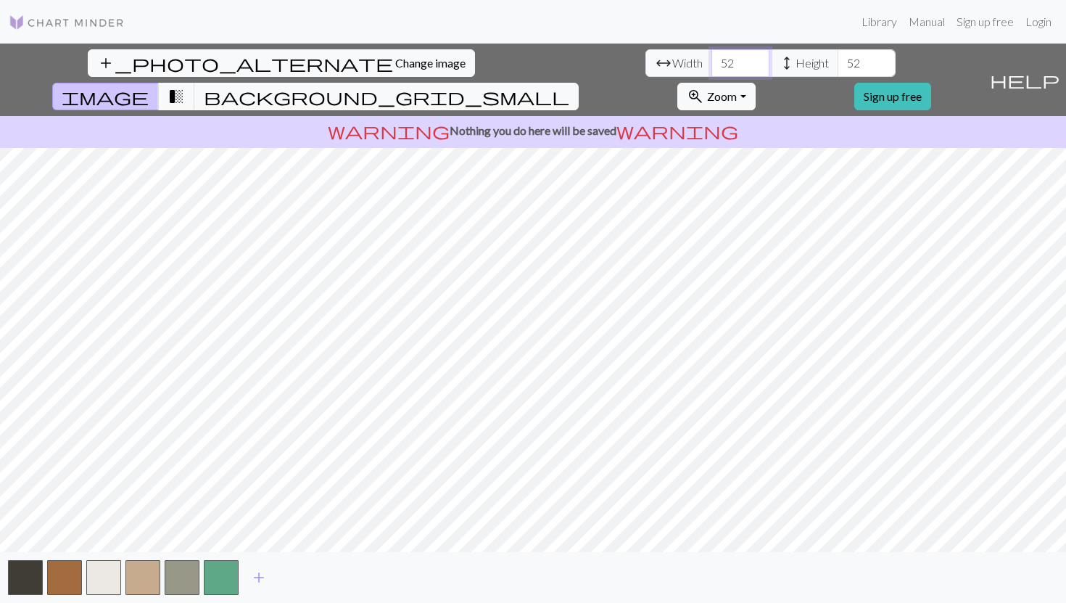
click at [711, 59] on input "52" at bounding box center [740, 63] width 58 height 28
click at [78, 17] on img at bounding box center [67, 22] width 116 height 17
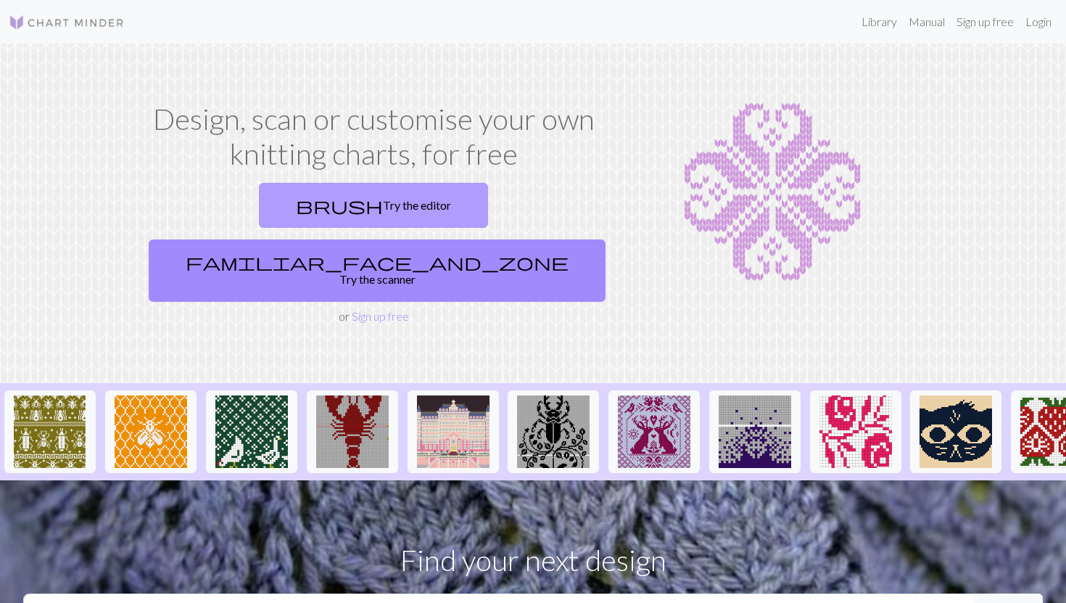
click at [283, 197] on link "brush Try the editor" at bounding box center [373, 205] width 229 height 45
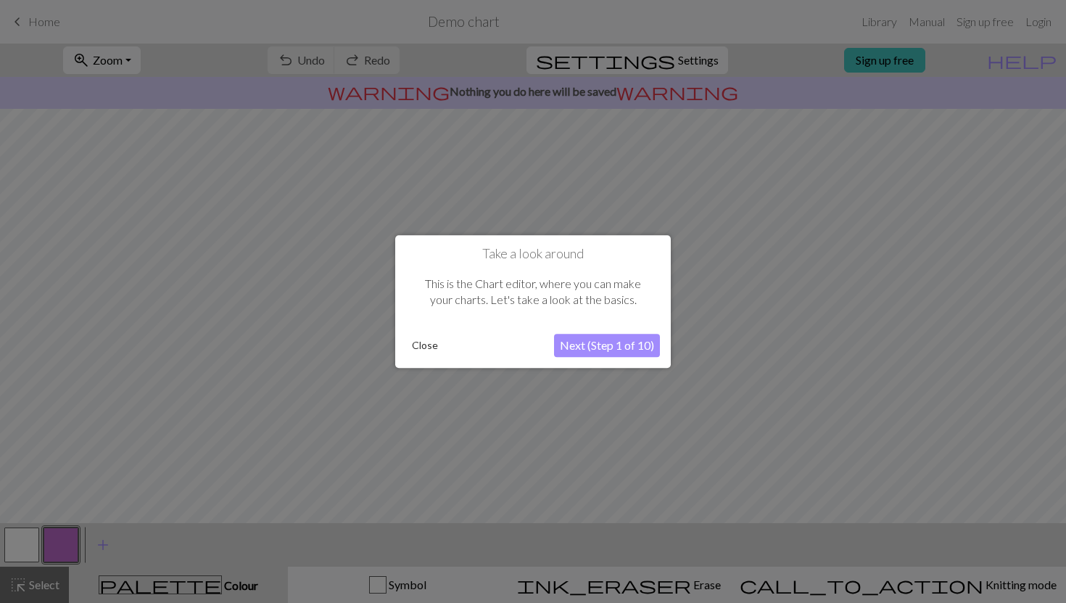
click at [593, 342] on button "Next (Step 1 of 10)" at bounding box center [607, 345] width 106 height 23
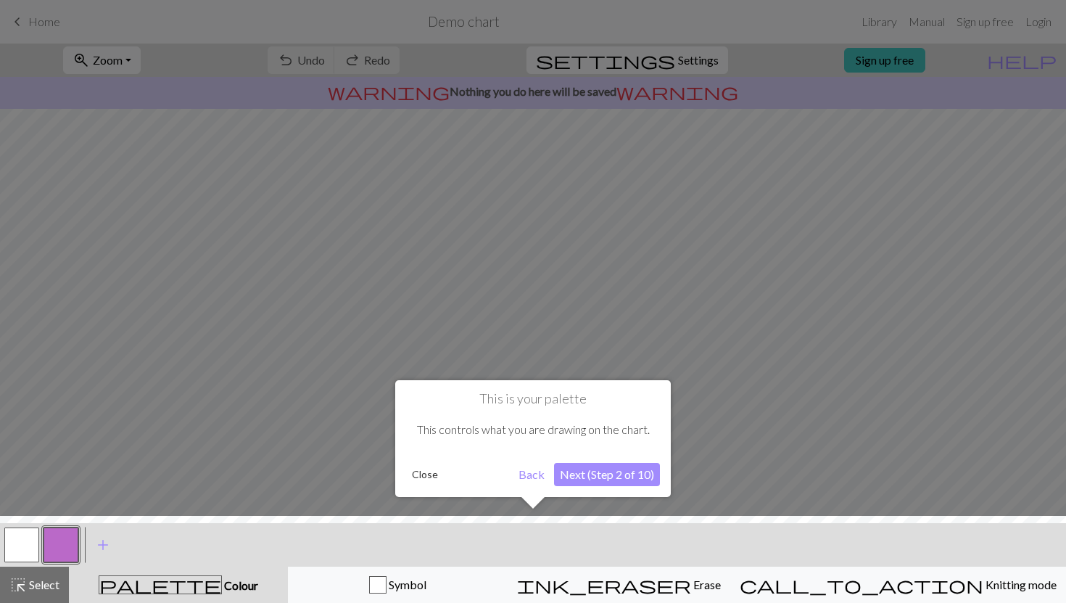
click at [637, 478] on button "Next (Step 2 of 10)" at bounding box center [607, 474] width 106 height 23
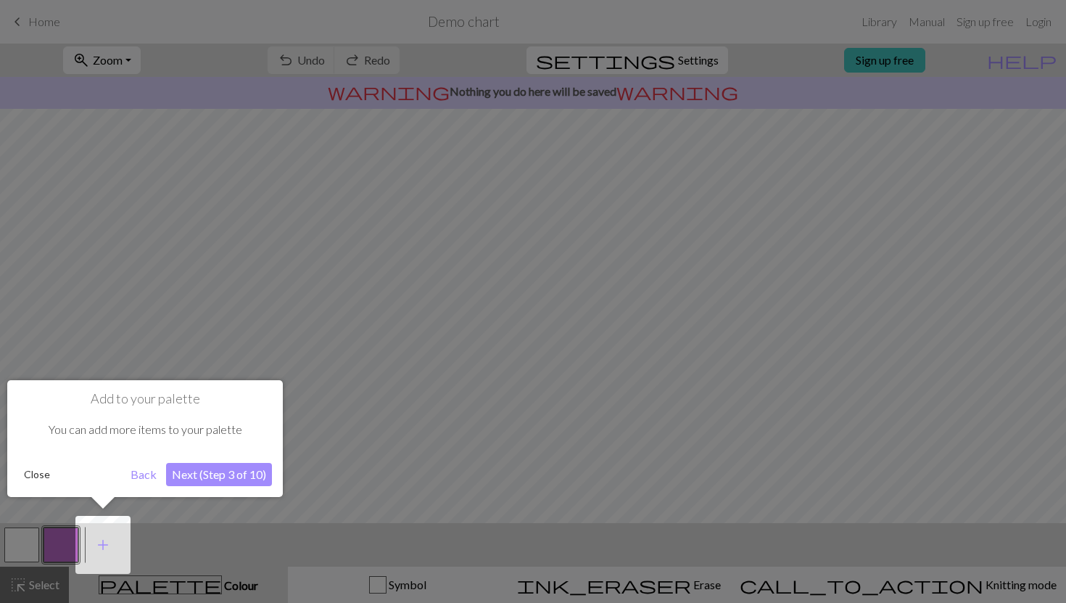
click at [219, 474] on button "Next (Step 3 of 10)" at bounding box center [219, 474] width 106 height 23
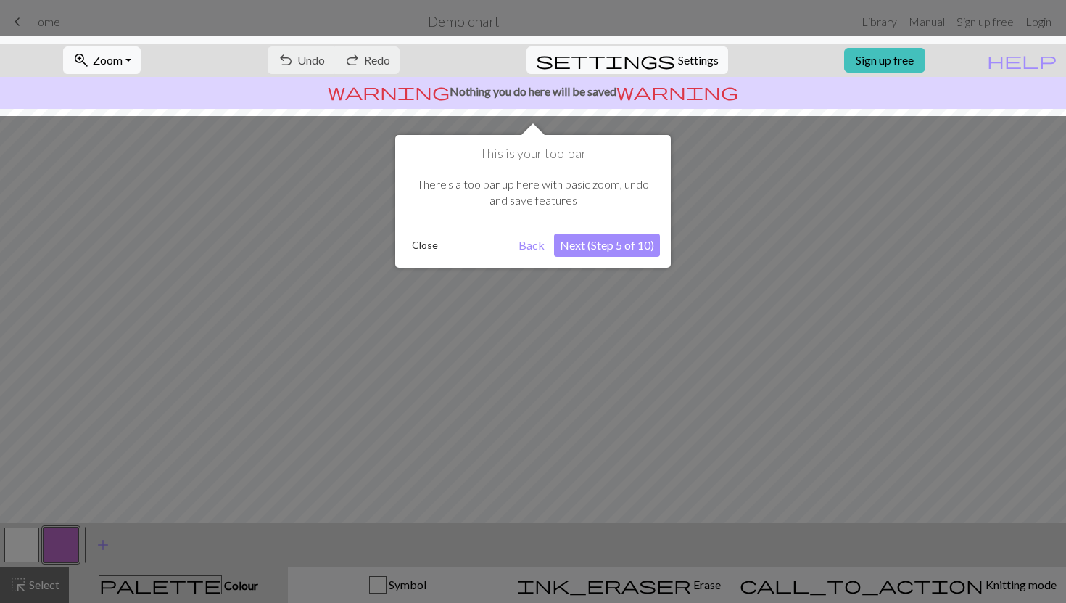
click at [624, 254] on button "Next (Step 5 of 10)" at bounding box center [607, 245] width 106 height 23
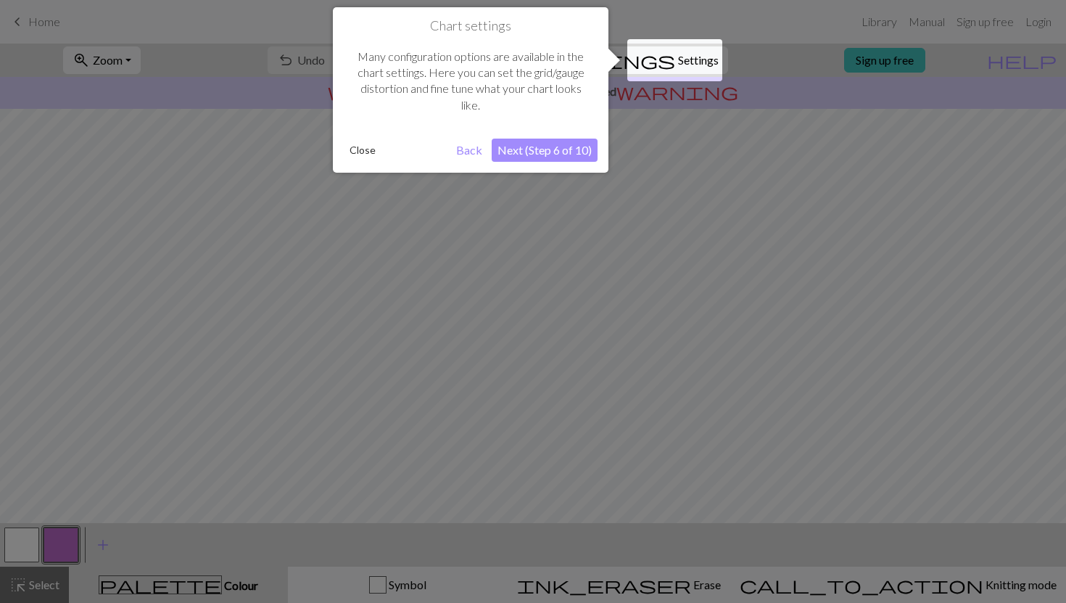
click at [525, 152] on button "Next (Step 6 of 10)" at bounding box center [545, 150] width 106 height 23
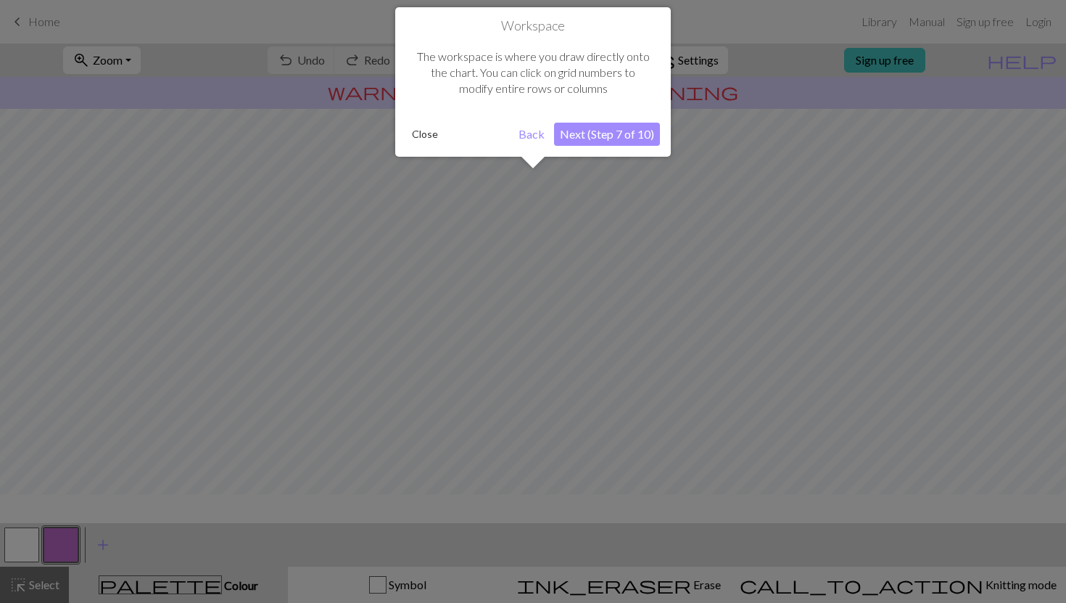
scroll to position [87, 0]
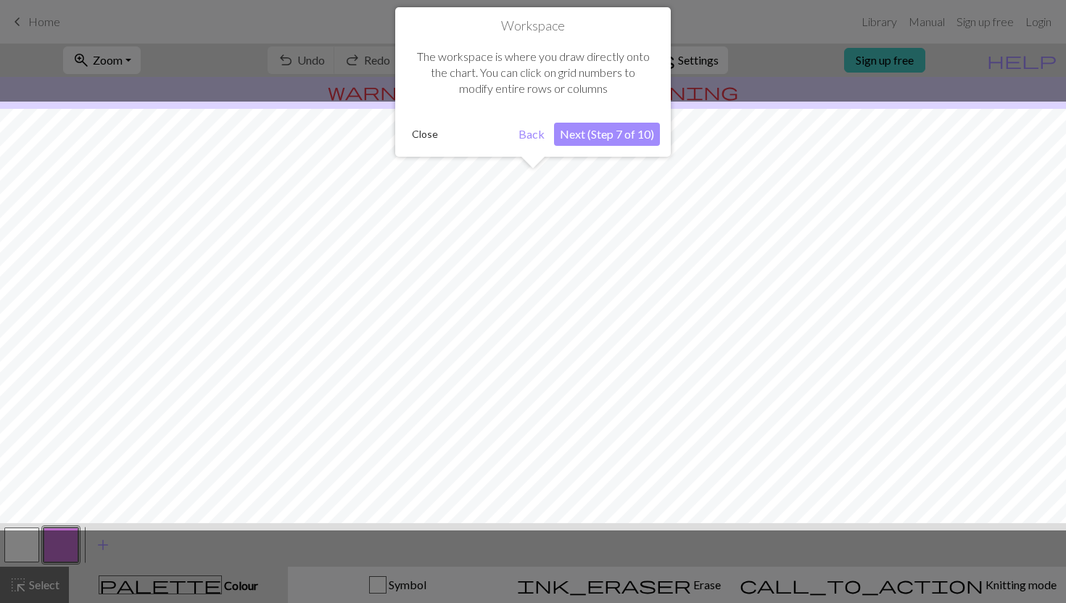
click at [633, 133] on button "Next (Step 7 of 10)" at bounding box center [607, 134] width 106 height 23
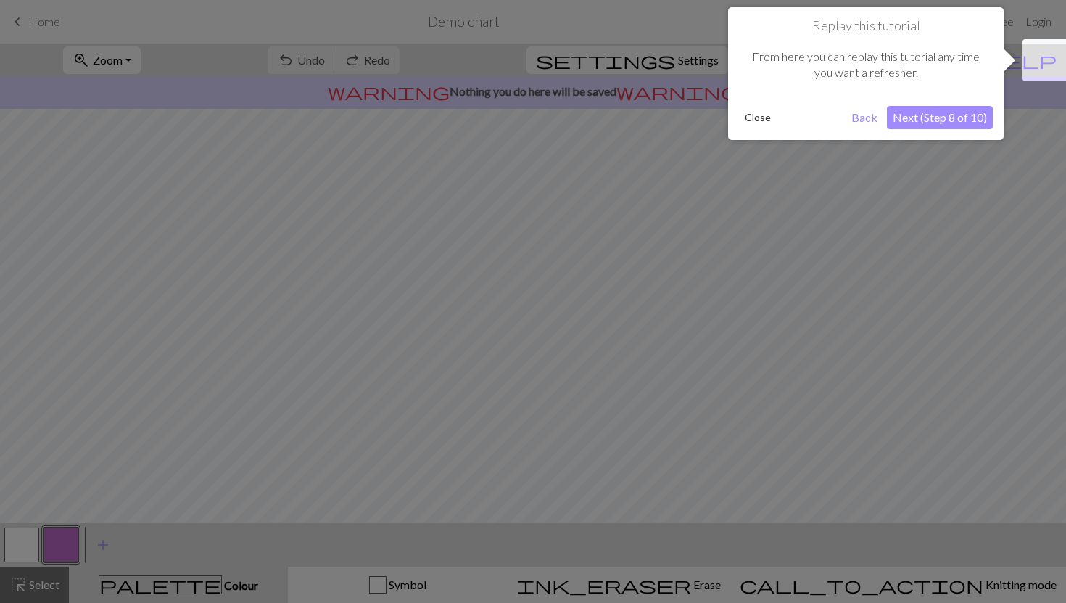
click at [941, 120] on button "Next (Step 8 of 10)" at bounding box center [940, 117] width 106 height 23
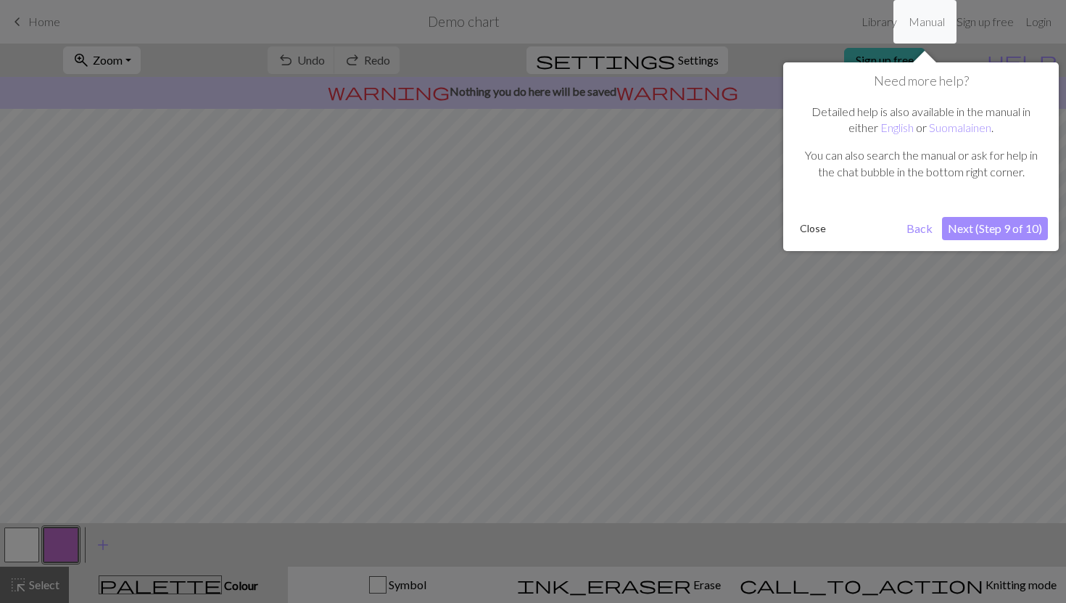
click at [994, 232] on button "Next (Step 9 of 10)" at bounding box center [995, 228] width 106 height 23
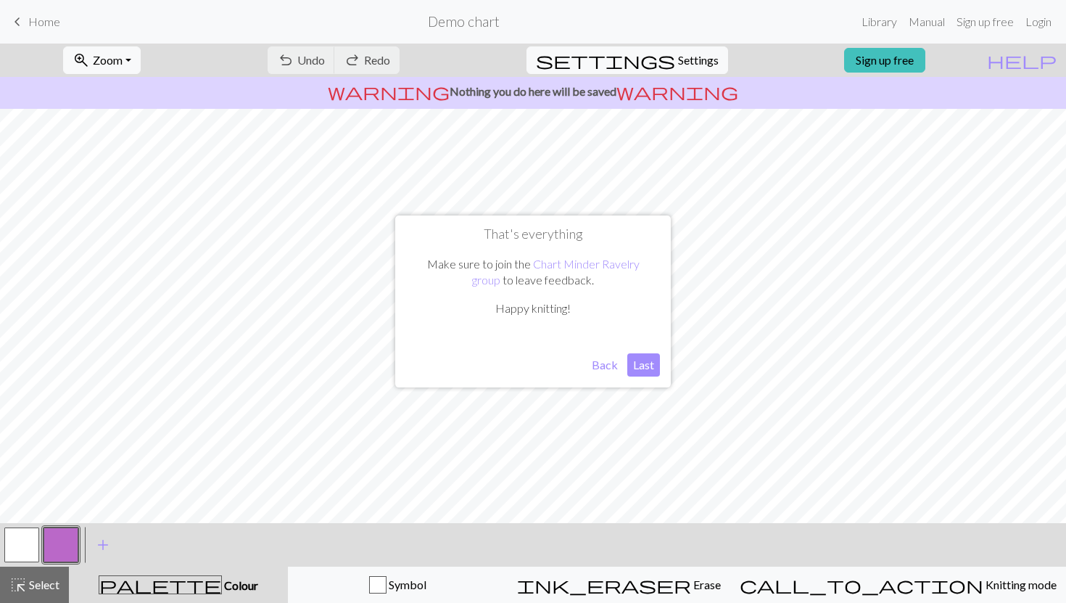
click at [646, 365] on button "Last" at bounding box center [643, 364] width 33 height 23
click at [60, 540] on button "button" at bounding box center [61, 544] width 35 height 35
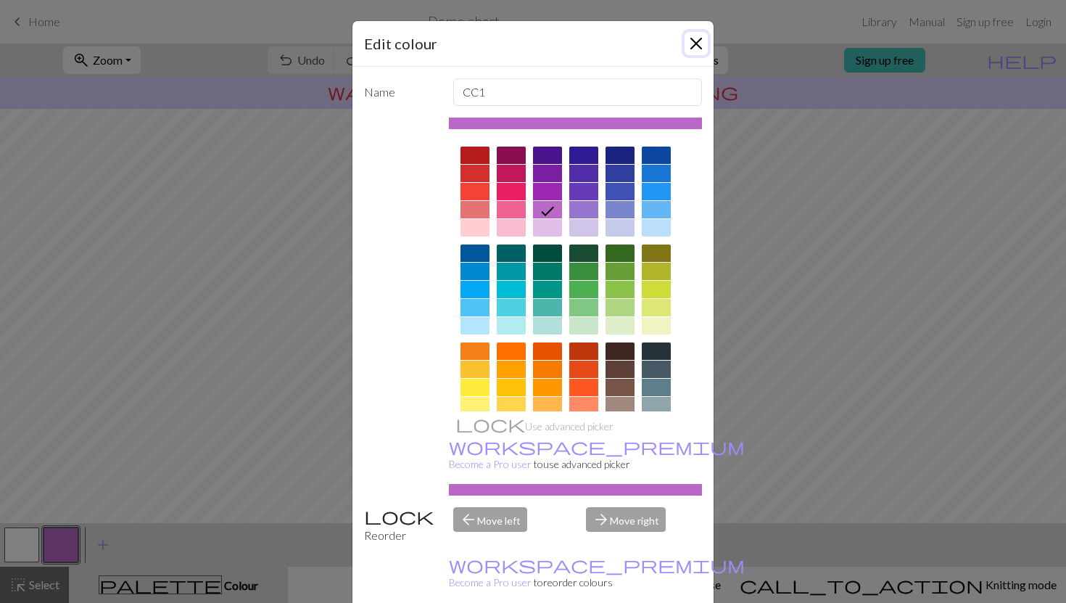
click at [701, 43] on button "Close" at bounding box center [696, 43] width 23 height 23
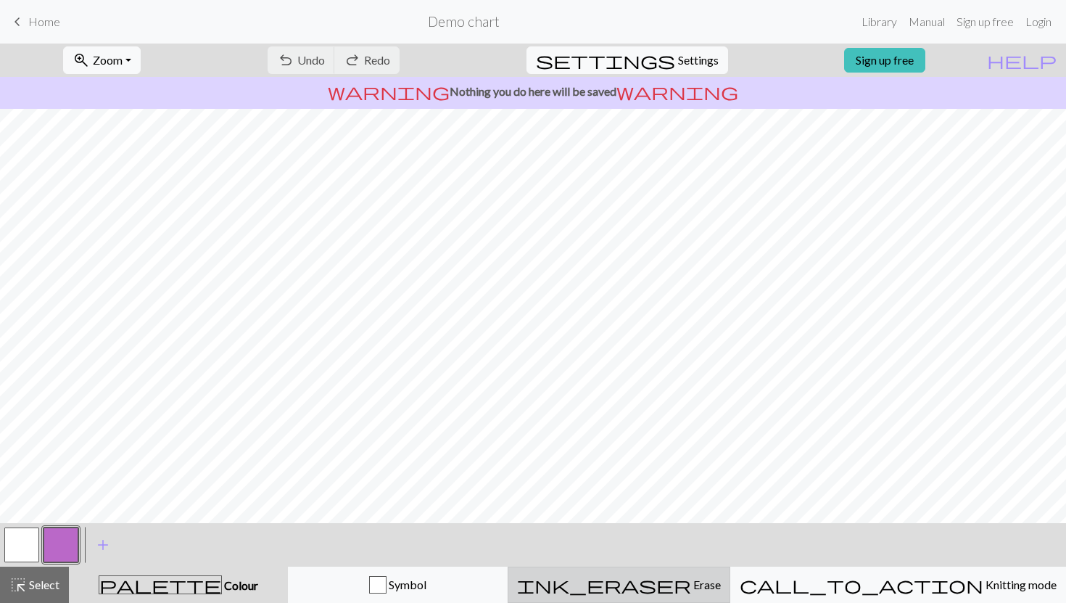
click at [730, 574] on button "ink_eraser Erase Erase" at bounding box center [619, 584] width 223 height 36
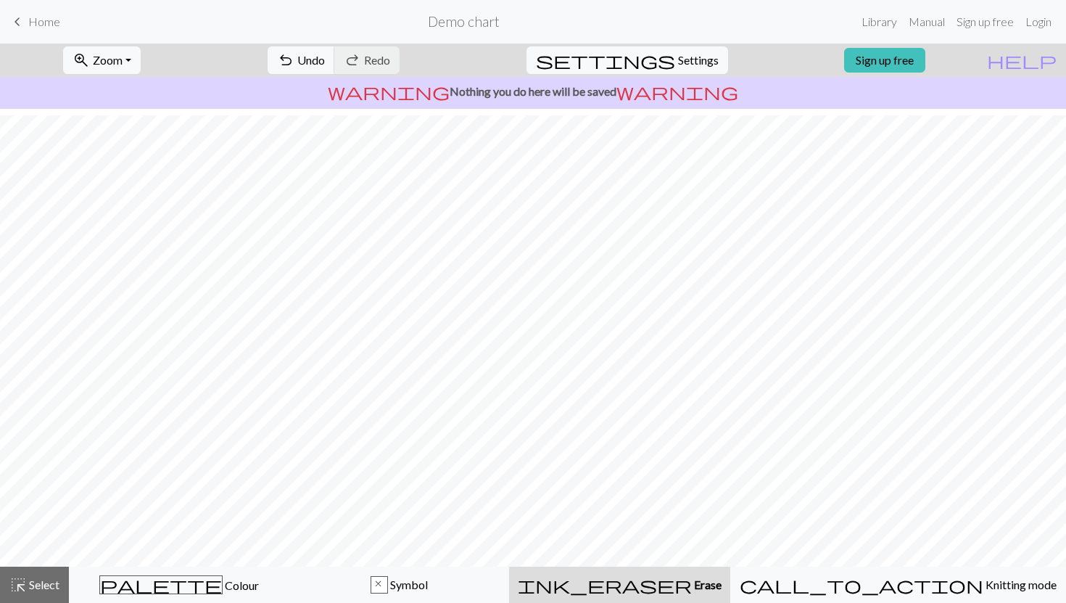
scroll to position [30, 0]
click at [678, 59] on span "Settings" at bounding box center [698, 59] width 41 height 17
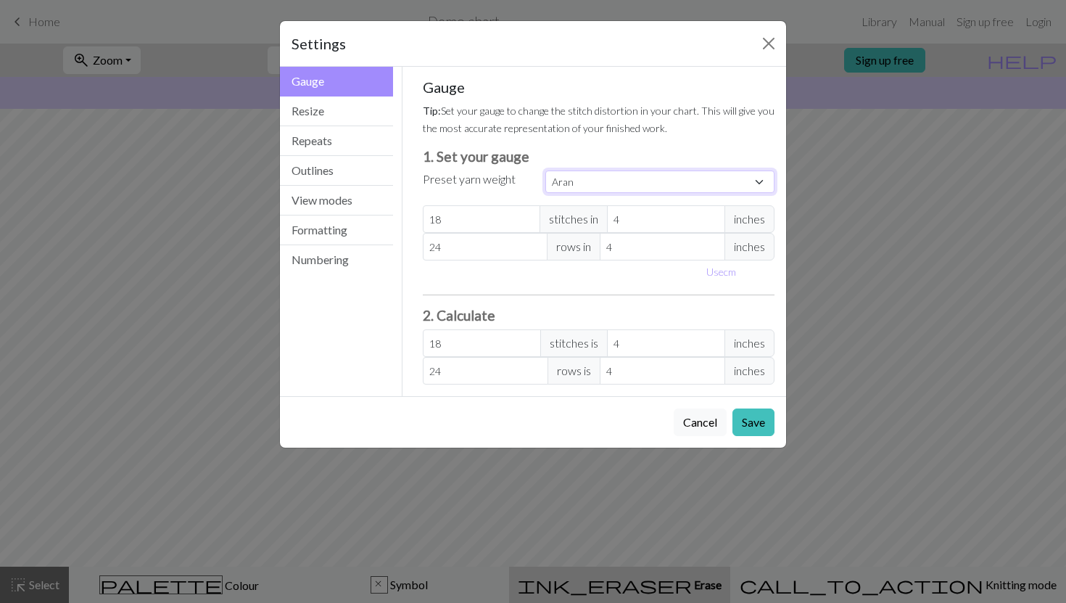
click at [563, 180] on select "Custom Square Lace Light Fingering Fingering Sport Double knit Worsted Aran Bul…" at bounding box center [659, 181] width 229 height 22
select select "sport"
click at [545, 170] on select "Custom Square Lace Light Fingering Fingering Sport Double knit Worsted Aran Bul…" at bounding box center [659, 181] width 229 height 22
type input "24"
type input "34"
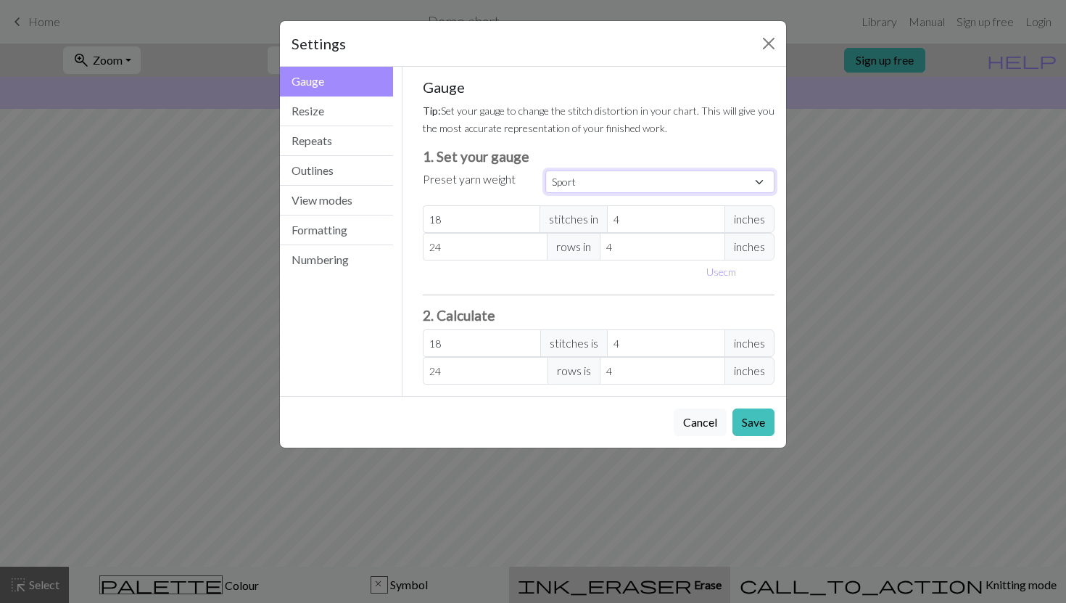
type input "24"
type input "34"
click at [328, 118] on button "Resize" at bounding box center [336, 111] width 113 height 30
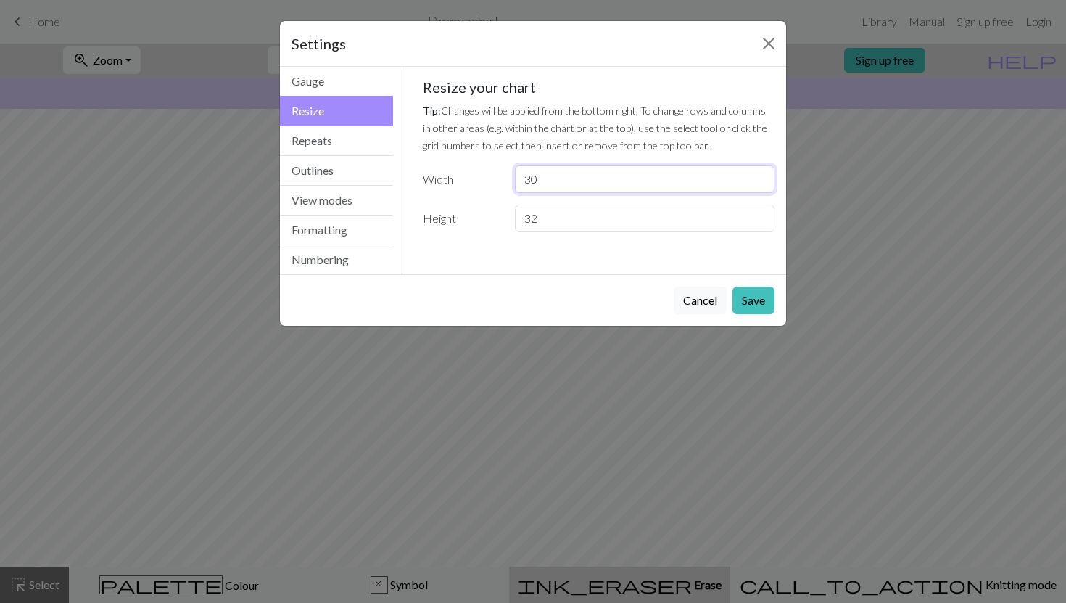
click at [547, 183] on input "30" at bounding box center [645, 179] width 260 height 28
click at [524, 174] on input "30" at bounding box center [645, 179] width 260 height 28
type input "52"
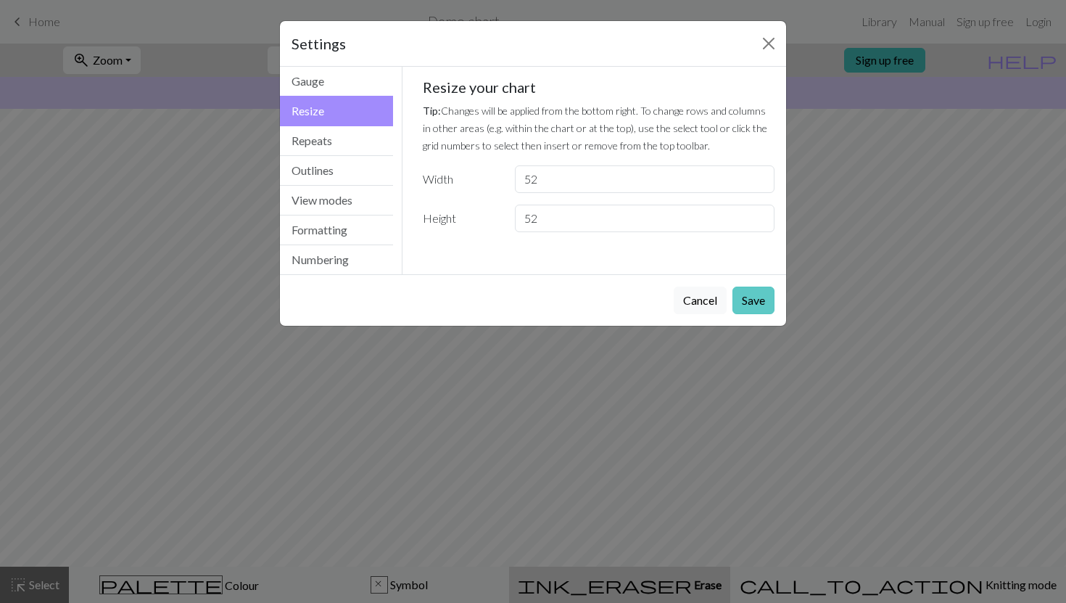
click at [755, 302] on button "Save" at bounding box center [754, 300] width 42 height 28
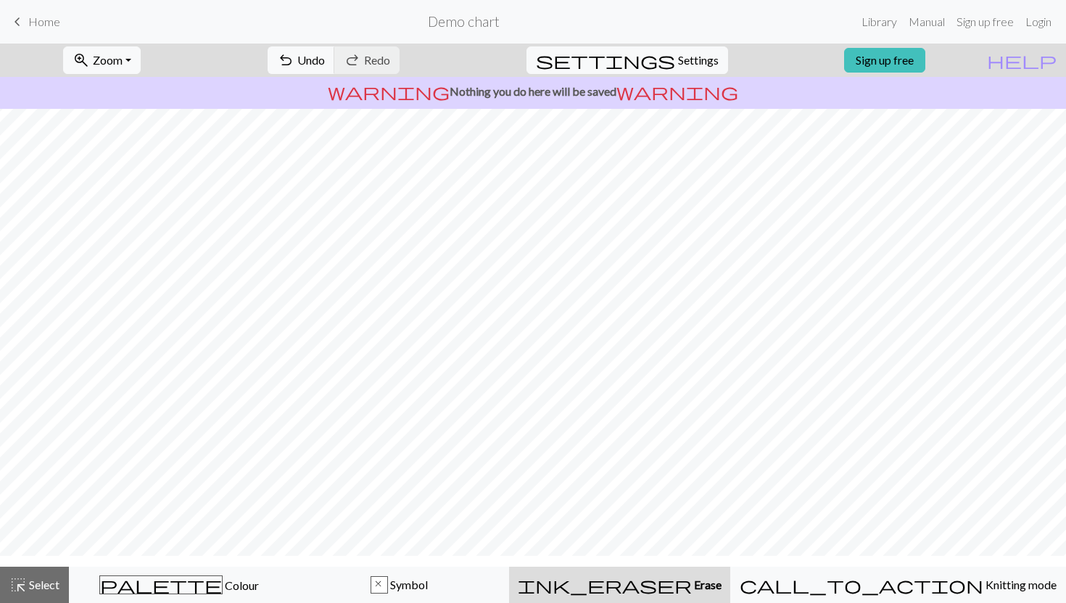
scroll to position [0, 0]
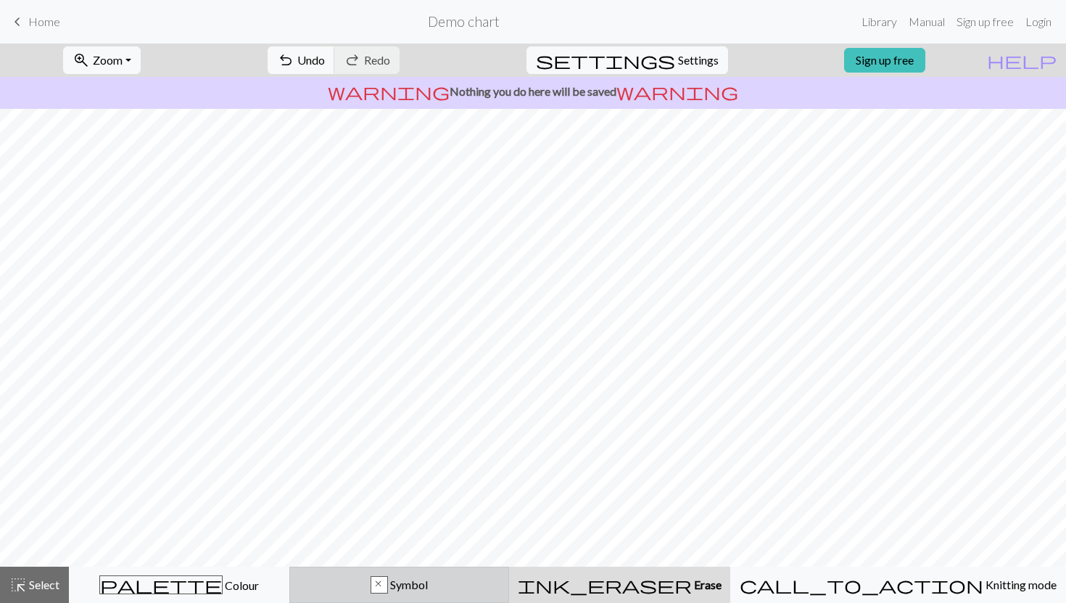
click at [495, 575] on button "x Symbol" at bounding box center [399, 584] width 220 height 36
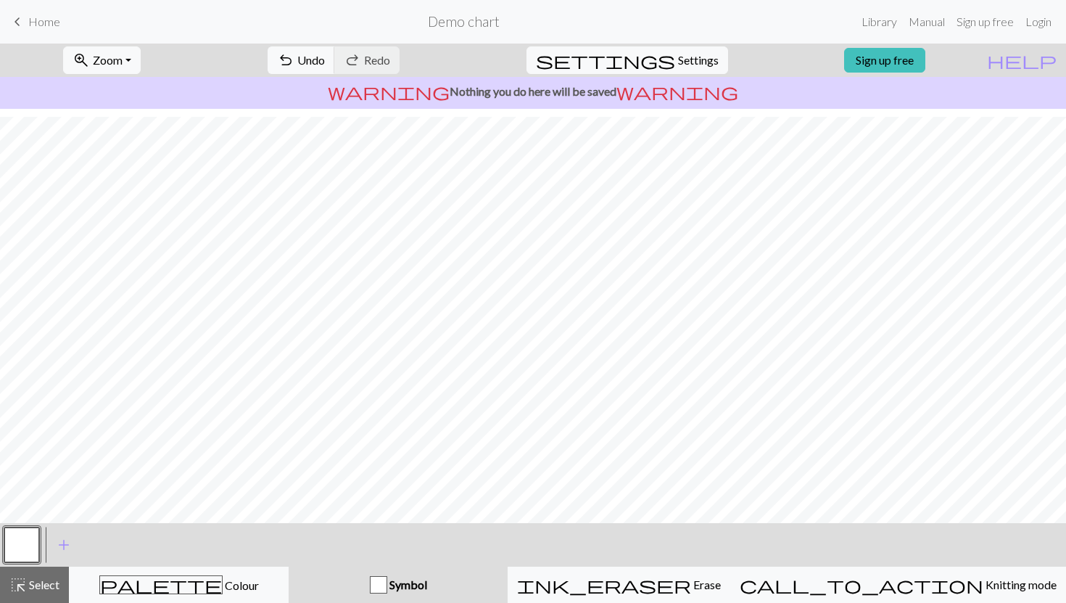
scroll to position [38, 0]
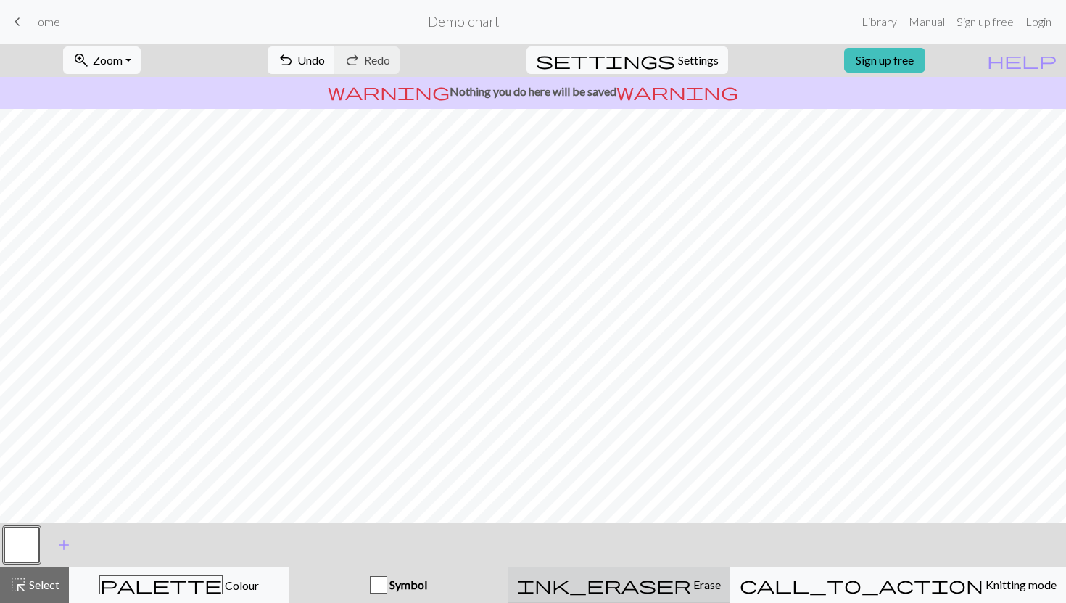
drag, startPoint x: 699, startPoint y: 577, endPoint x: 677, endPoint y: 572, distance: 23.0
click at [699, 577] on span "Erase" at bounding box center [706, 584] width 30 height 14
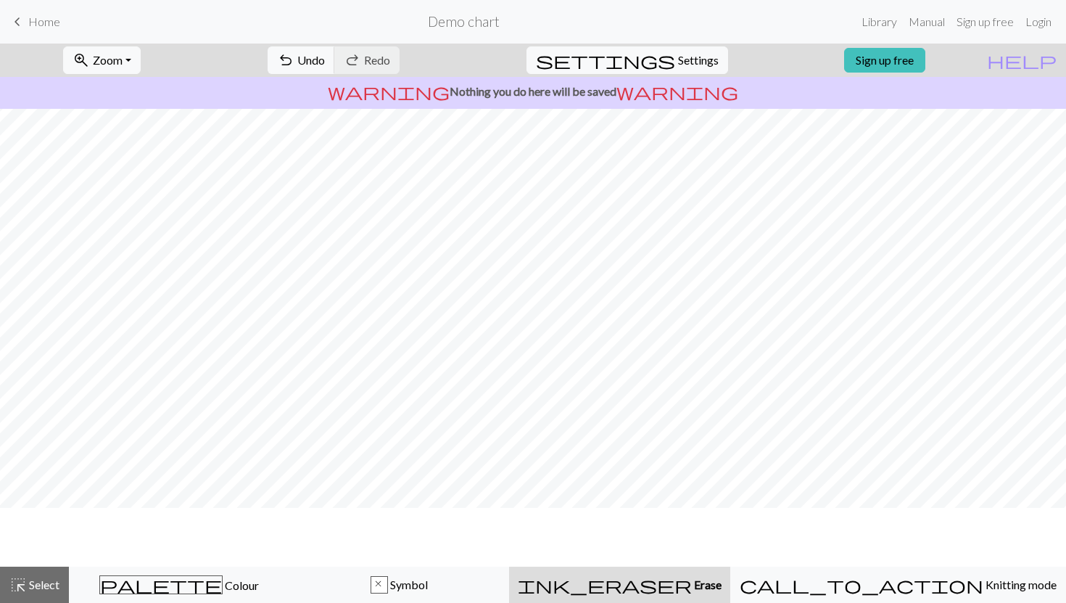
scroll to position [0, 0]
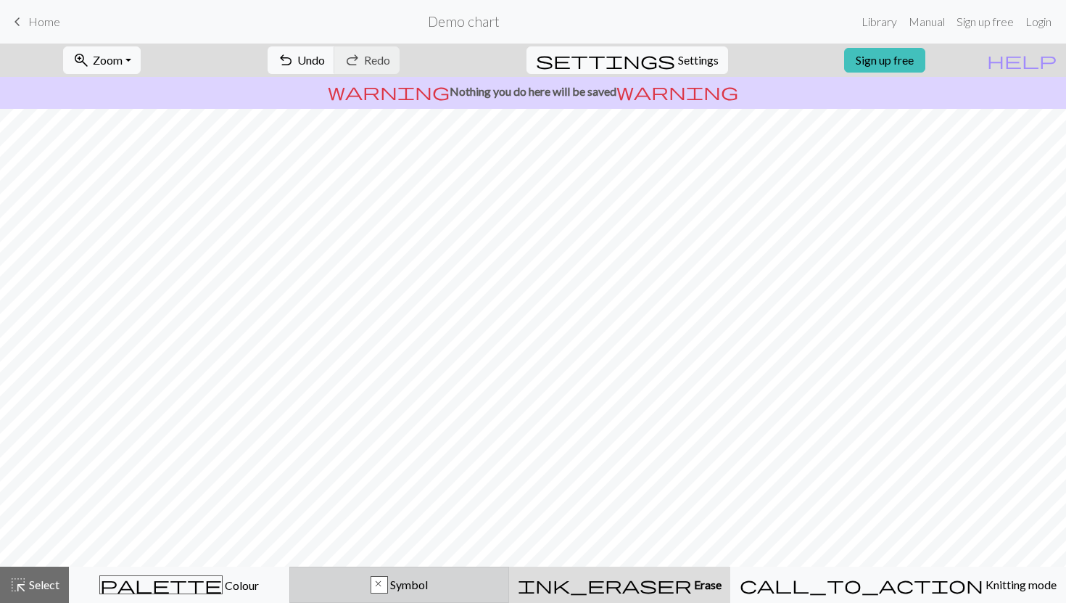
click at [387, 580] on div "x" at bounding box center [379, 585] width 16 height 17
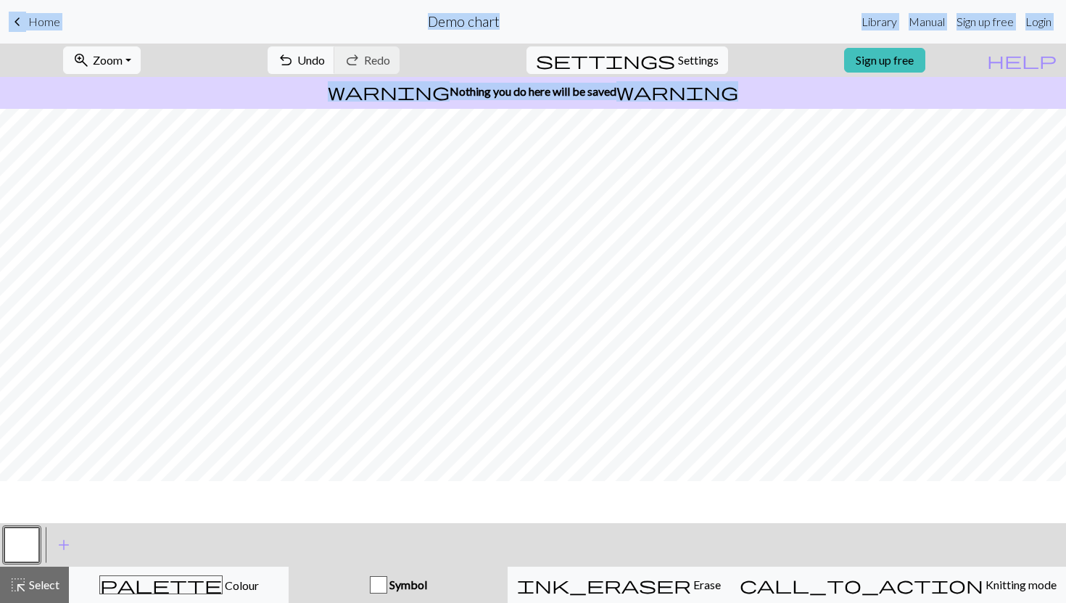
scroll to position [204, 0]
click at [648, 12] on form "Demo chart" at bounding box center [464, 21] width 784 height 28
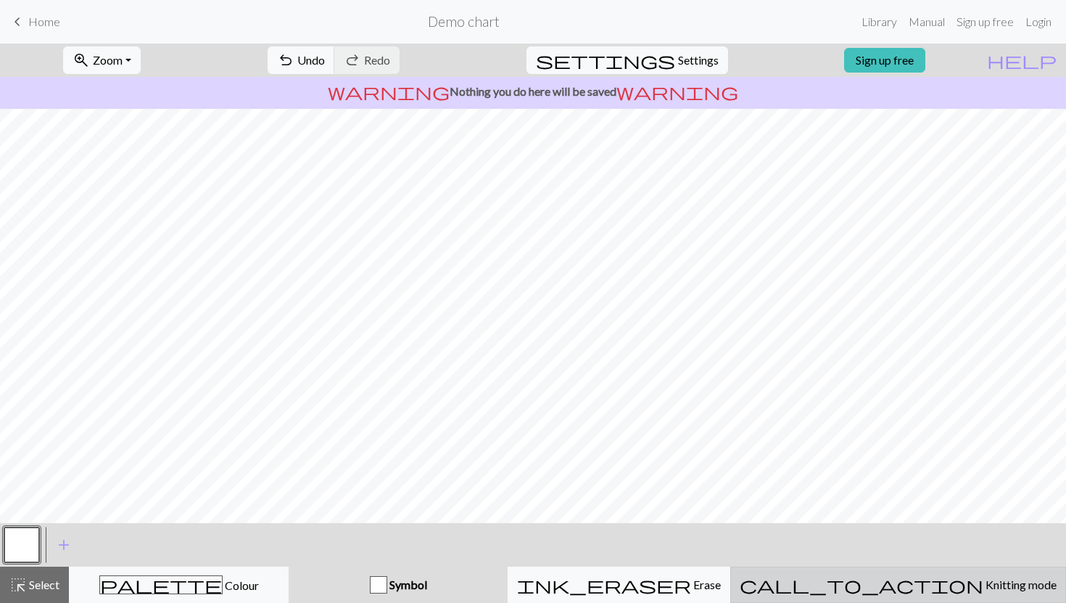
click at [950, 592] on div "call_to_action Knitting mode Knitting mode" at bounding box center [898, 584] width 317 height 17
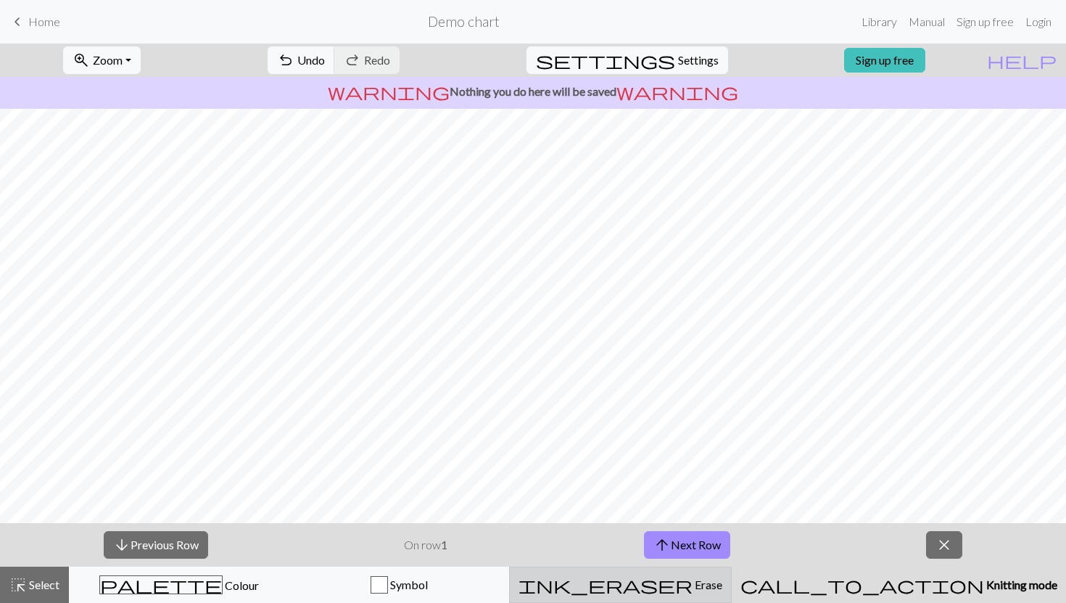
click at [722, 590] on div "ink_eraser Erase Erase" at bounding box center [621, 584] width 204 height 17
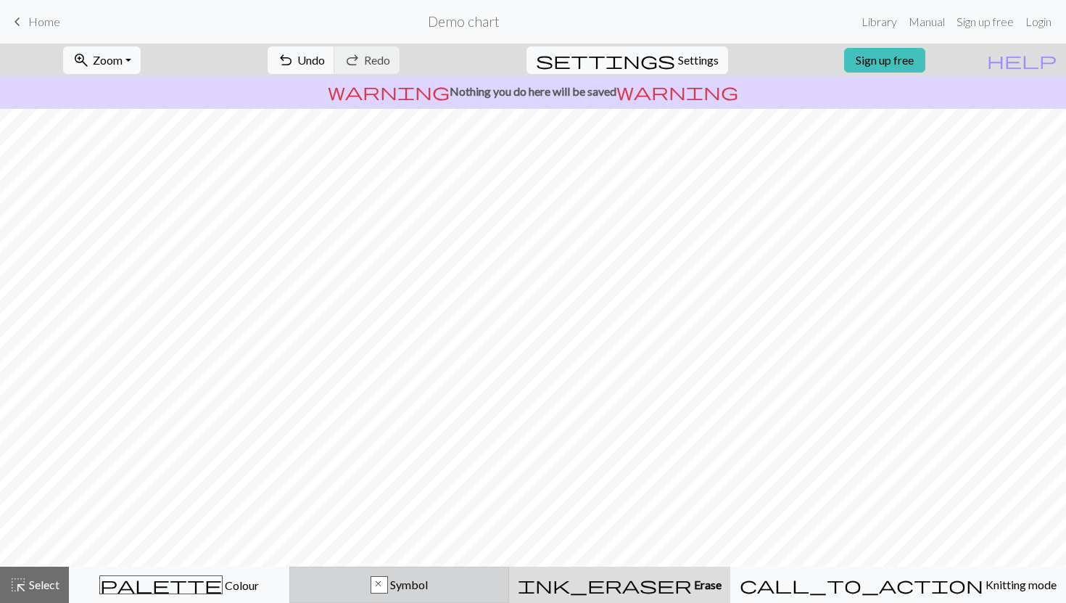
drag, startPoint x: 445, startPoint y: 586, endPoint x: 447, endPoint y: 574, distance: 12.5
click at [428, 583] on span "Symbol" at bounding box center [408, 584] width 40 height 14
